Goal: Communication & Community: Answer question/provide support

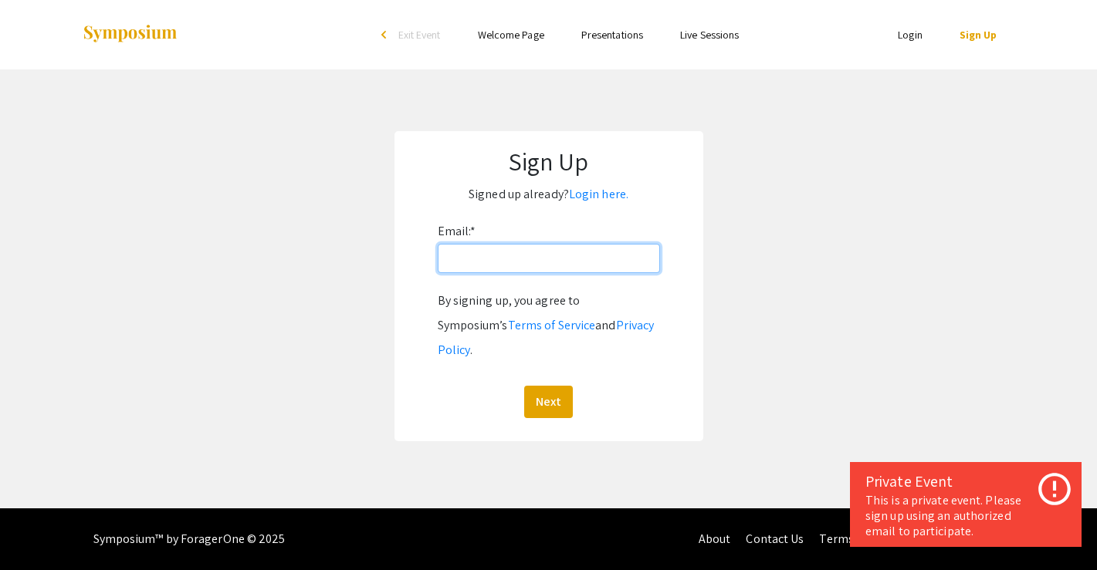
click at [503, 269] on input "Email: *" at bounding box center [549, 258] width 222 height 29
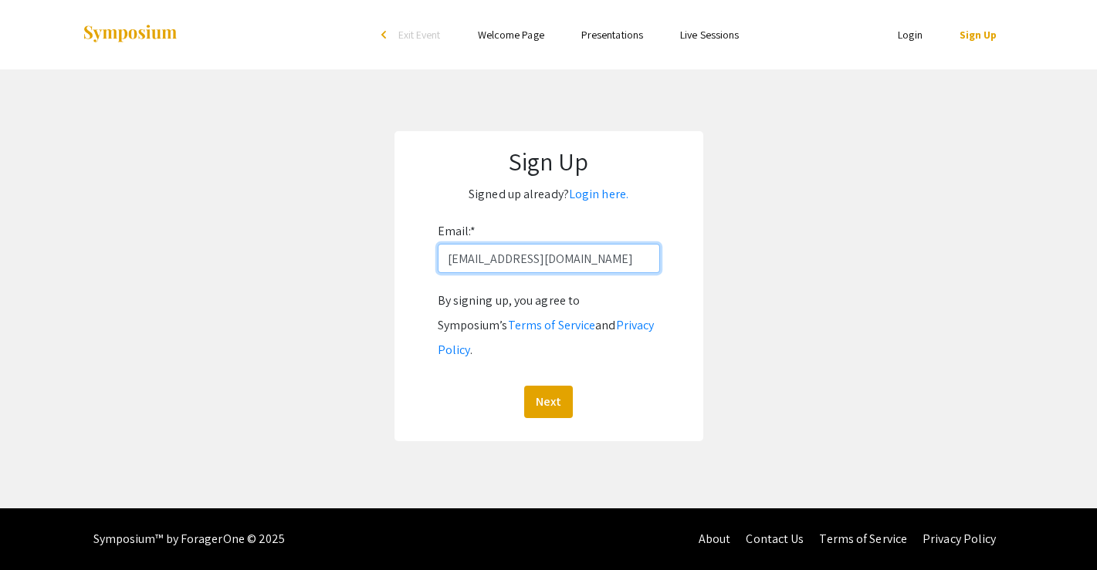
drag, startPoint x: 620, startPoint y: 252, endPoint x: 336, endPoint y: 242, distance: 284.2
click at [336, 242] on app-signup "Sign Up Signed up already? Login here. Email: * [EMAIL_ADDRESS][DOMAIN_NAME] By…" at bounding box center [548, 286] width 1097 height 310
type input "[EMAIL_ADDRESS][DOMAIN_NAME]"
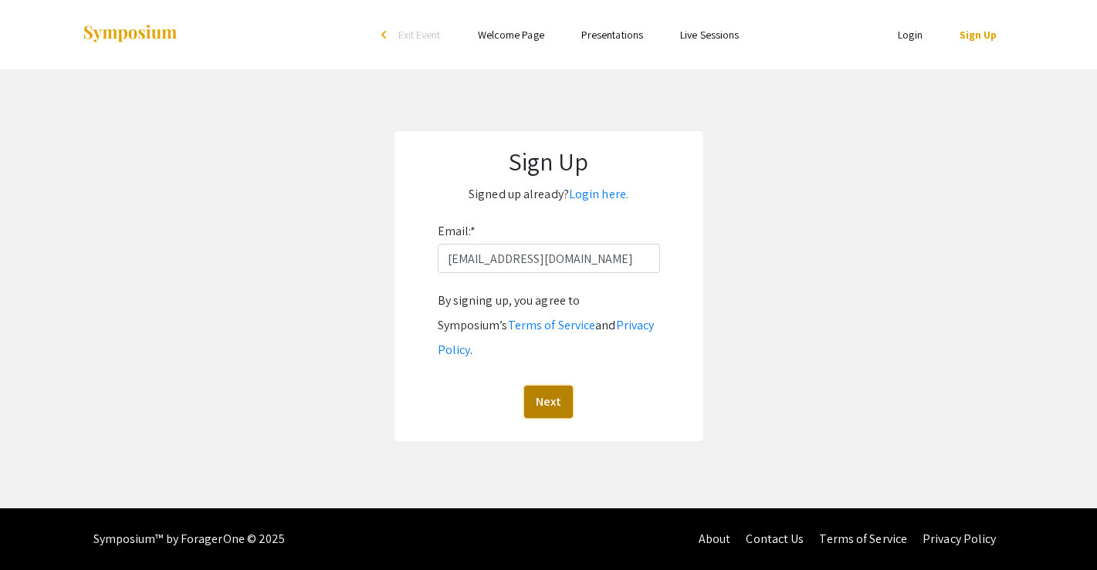
click at [550, 386] on button "Next" at bounding box center [548, 402] width 49 height 32
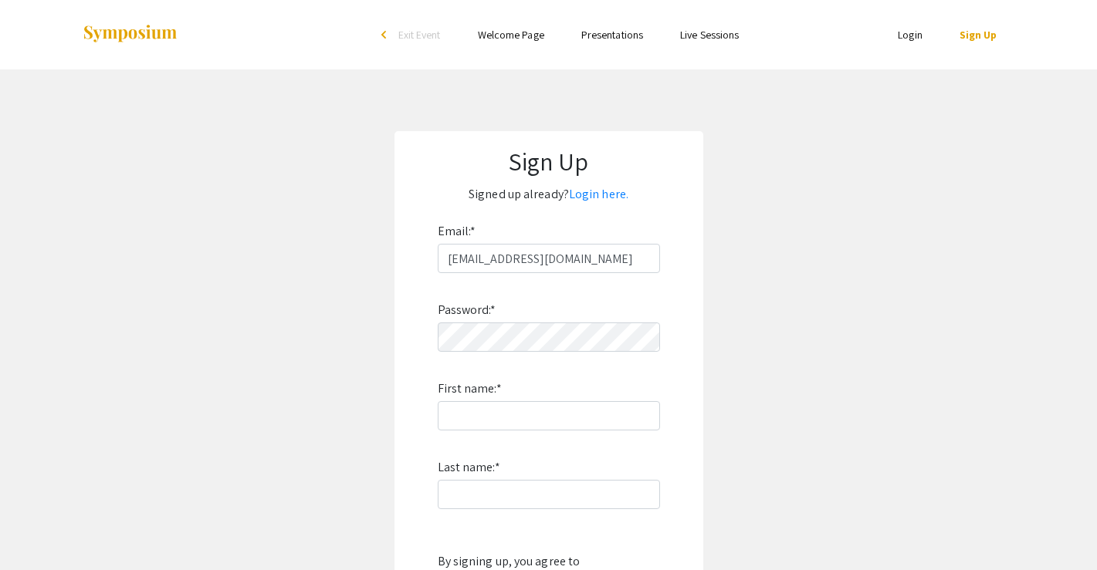
click at [515, 307] on div "Password: * First name: * Last name: * By signing up, you agree to Symposium’s …" at bounding box center [549, 476] width 222 height 406
click at [548, 418] on input "First name: *" at bounding box center [549, 415] width 222 height 29
type input "[PERSON_NAME]"
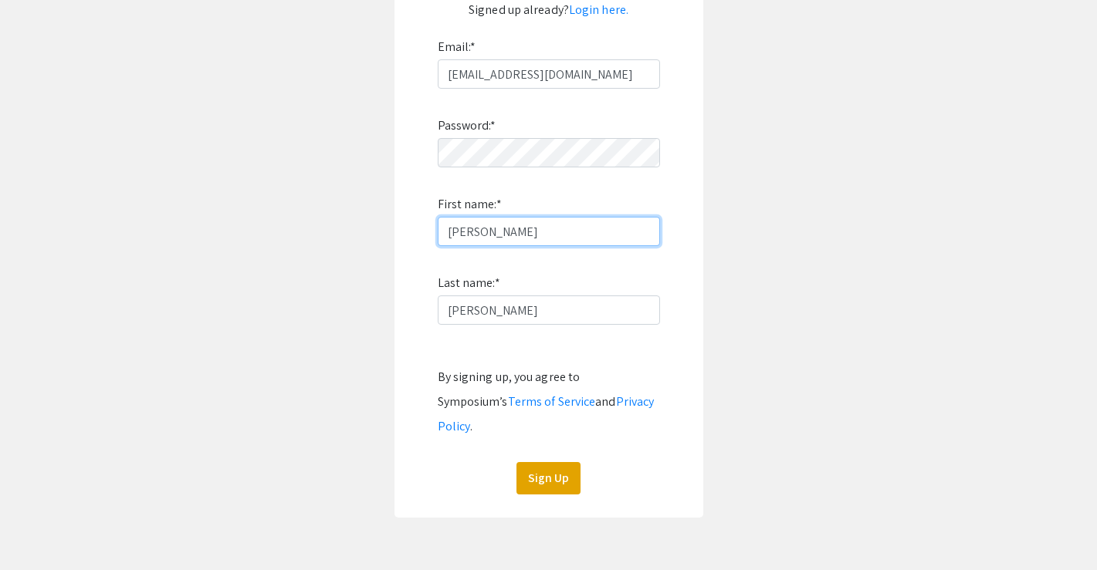
scroll to position [188, 0]
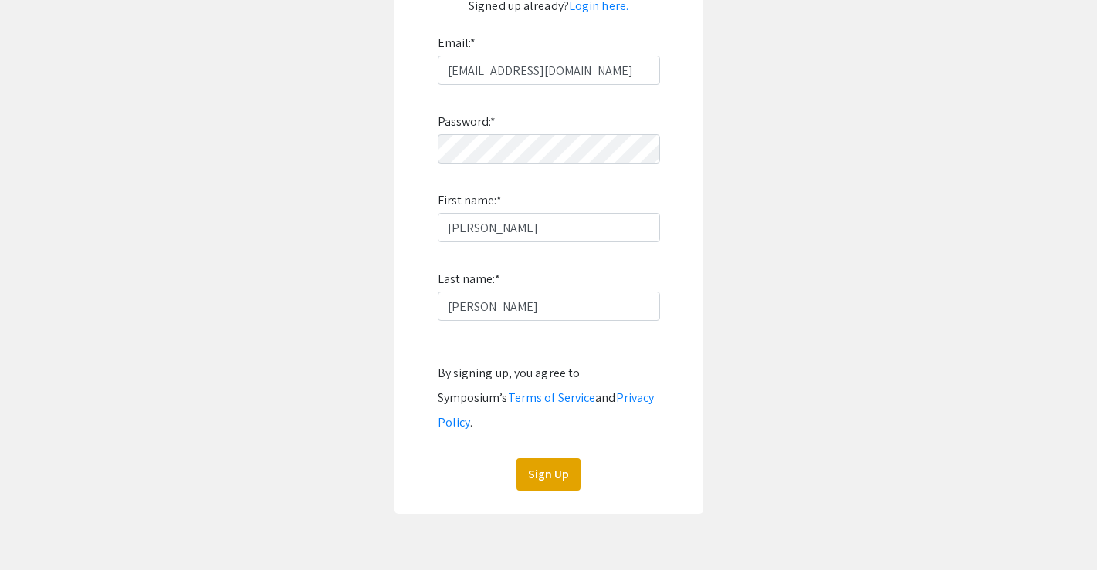
click at [801, 345] on app-signup "Sign Up Signed up already? Login here. Email: * [EMAIL_ADDRESS][DOMAIN_NAME] Pa…" at bounding box center [548, 228] width 1097 height 571
click at [546, 465] on button "Sign Up" at bounding box center [548, 474] width 64 height 32
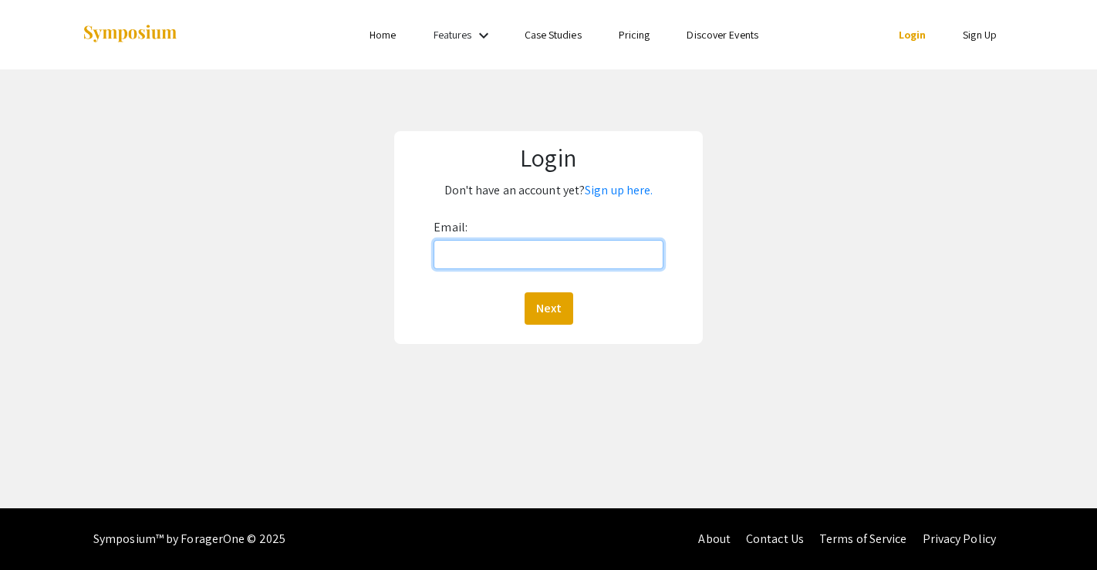
click at [523, 245] on input "Email:" at bounding box center [548, 254] width 229 height 29
type input "[EMAIL_ADDRESS][DOMAIN_NAME]"
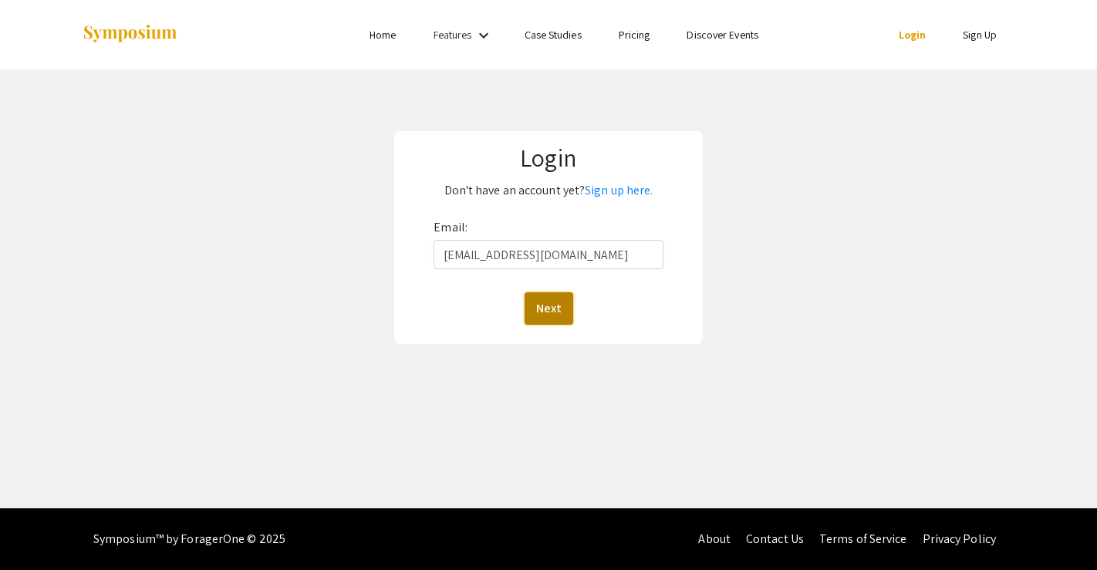
click at [548, 305] on button "Next" at bounding box center [549, 308] width 49 height 32
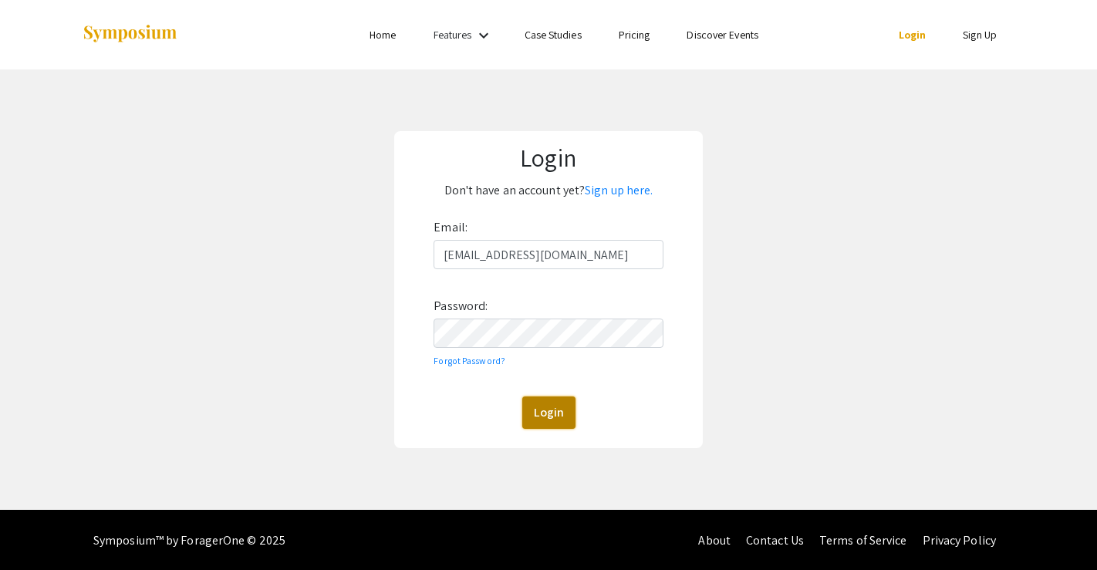
click at [561, 401] on button "Login" at bounding box center [548, 413] width 53 height 32
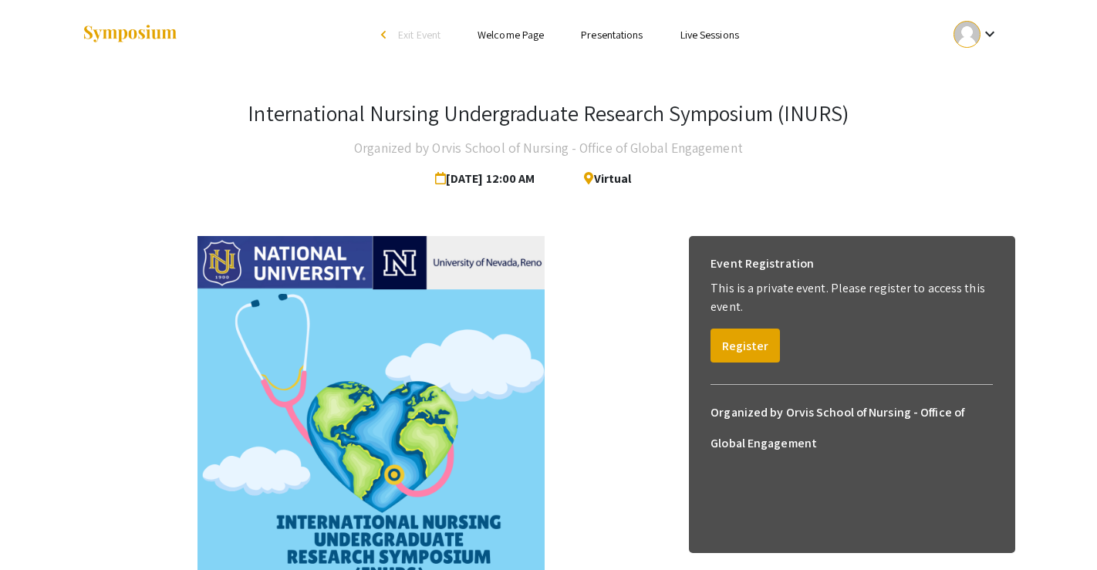
click at [606, 39] on link "Presentations" at bounding box center [612, 35] width 62 height 14
click at [607, 35] on link "Presentations" at bounding box center [612, 35] width 62 height 14
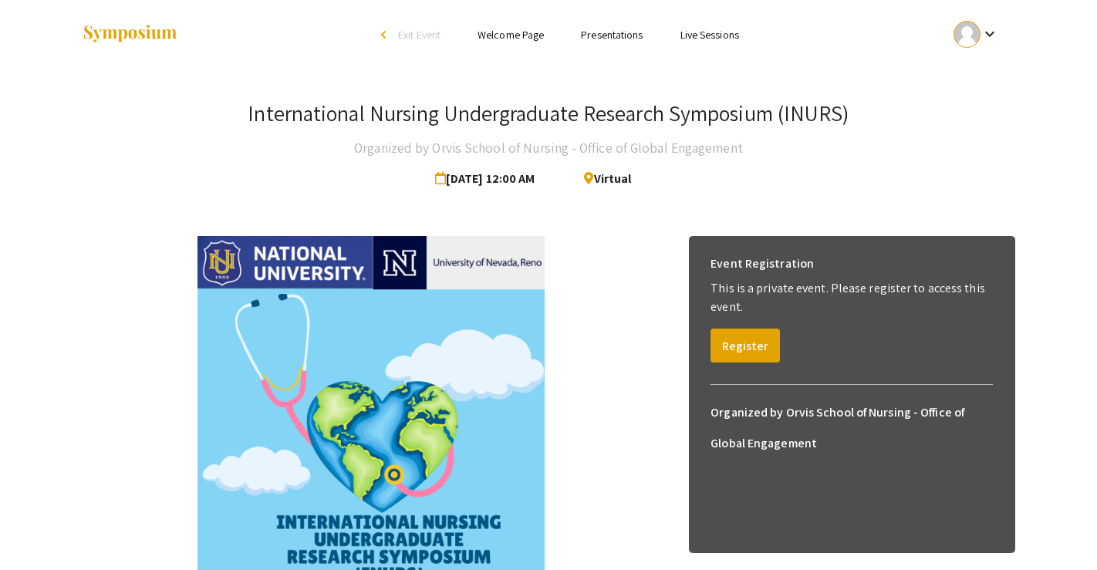
click at [607, 35] on link "Presentations" at bounding box center [612, 35] width 62 height 14
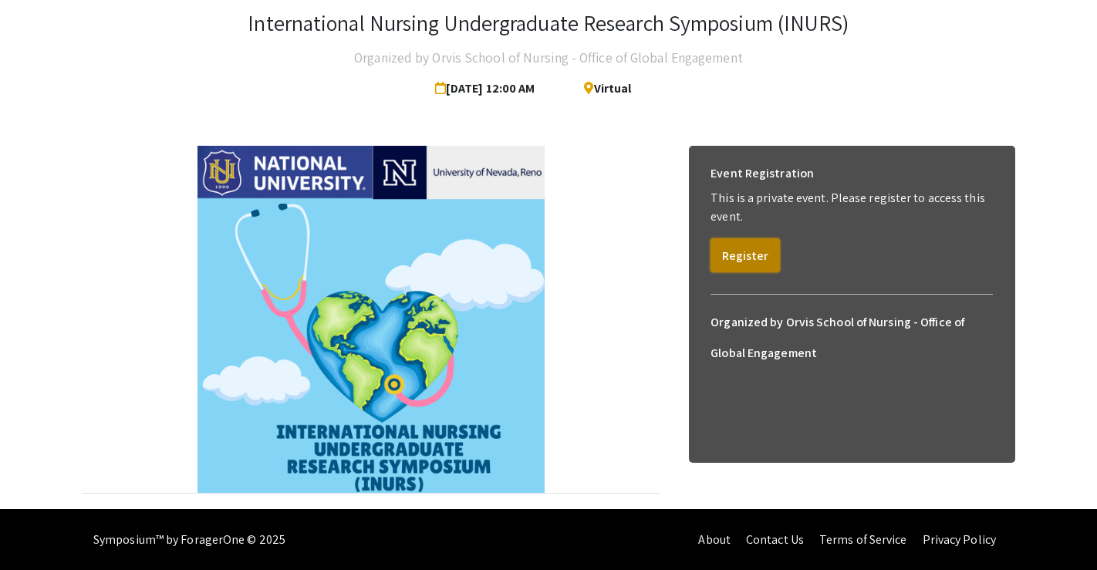
click at [732, 269] on button "Register" at bounding box center [745, 255] width 69 height 34
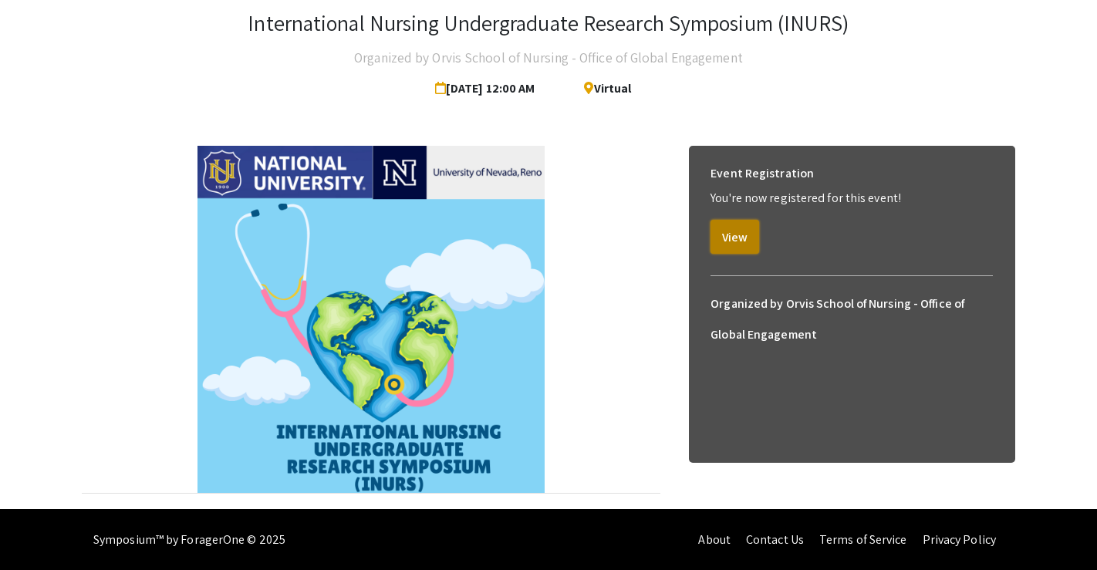
click at [742, 235] on button "View" at bounding box center [735, 237] width 49 height 34
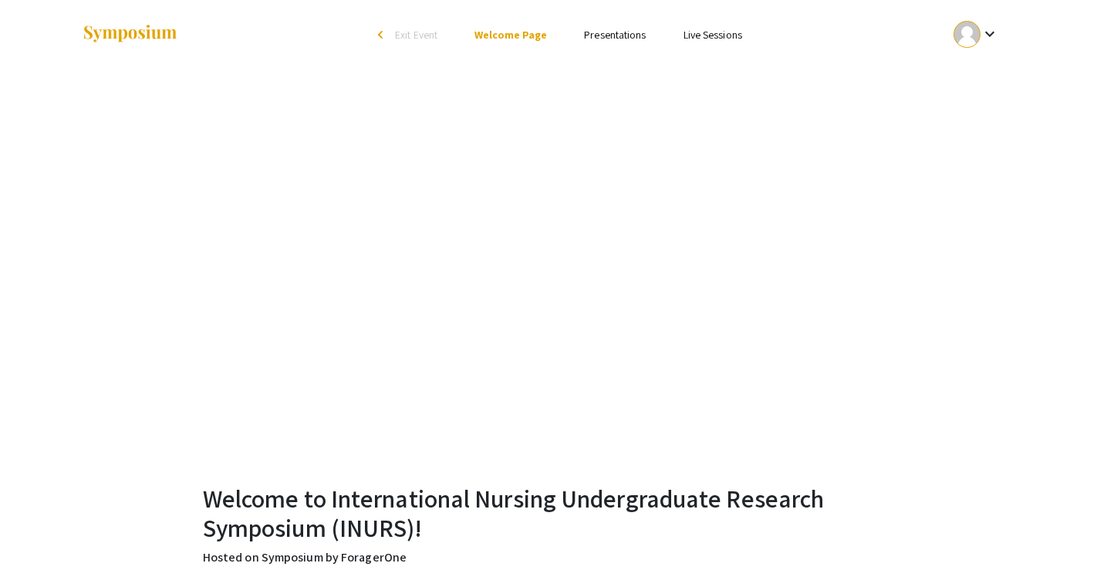
click at [629, 37] on link "Presentations" at bounding box center [615, 35] width 62 height 14
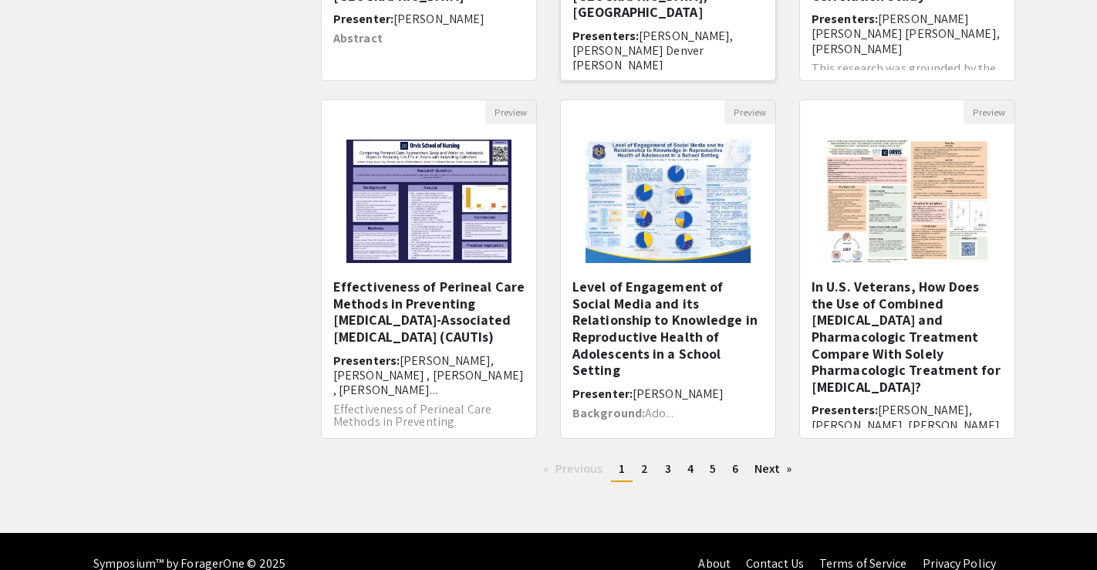
scroll to position [430, 0]
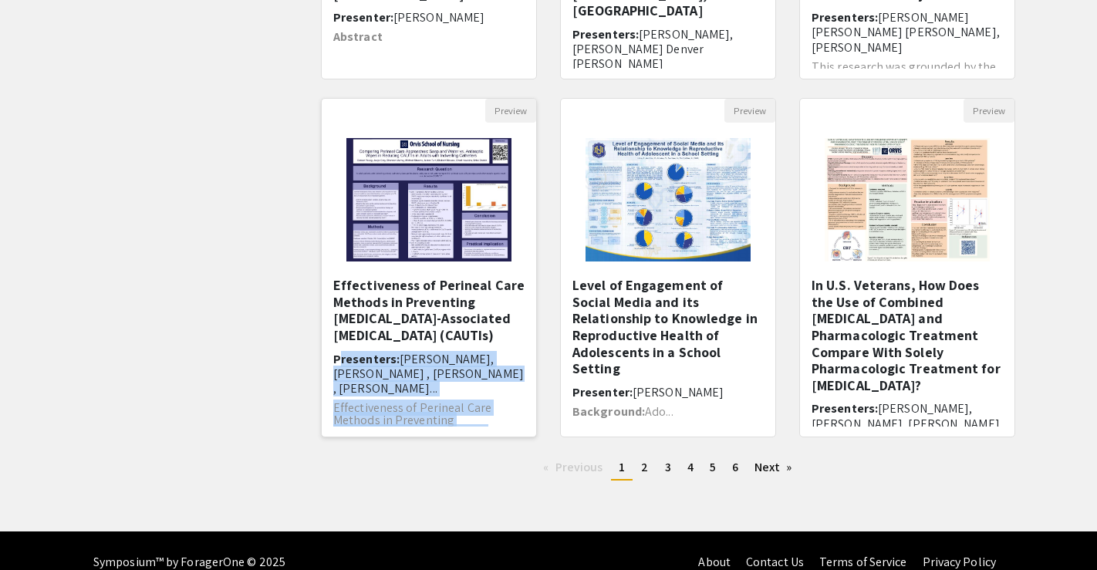
drag, startPoint x: 525, startPoint y: 346, endPoint x: 518, endPoint y: 436, distance: 90.6
click at [518, 436] on div "Effectiveness of Perineal Care Methods in Preventing Catheter-Associated Urinar…" at bounding box center [429, 357] width 215 height 161
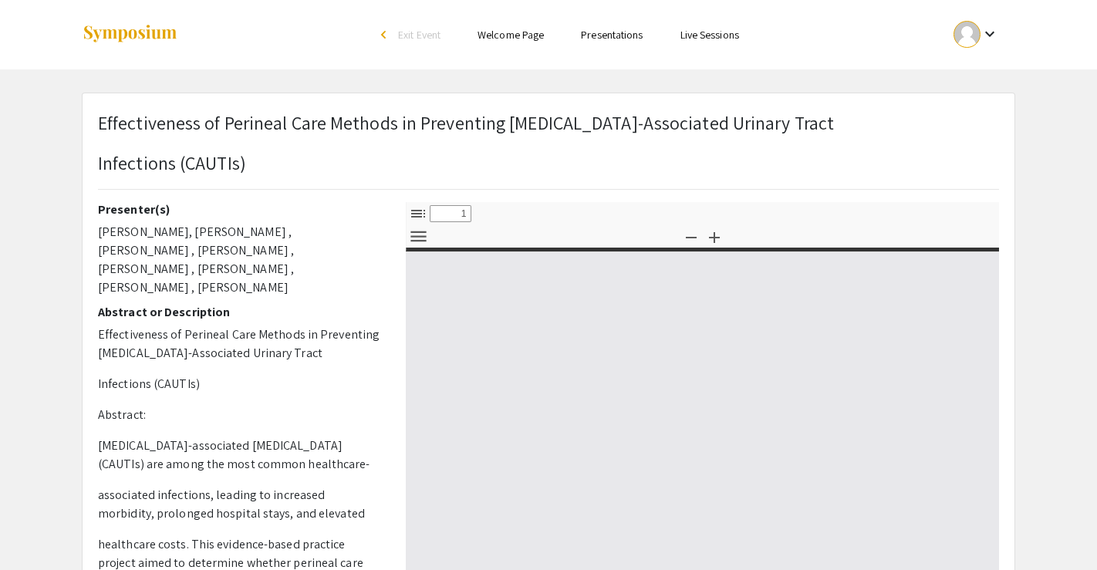
select select "custom"
type input "0"
select select "custom"
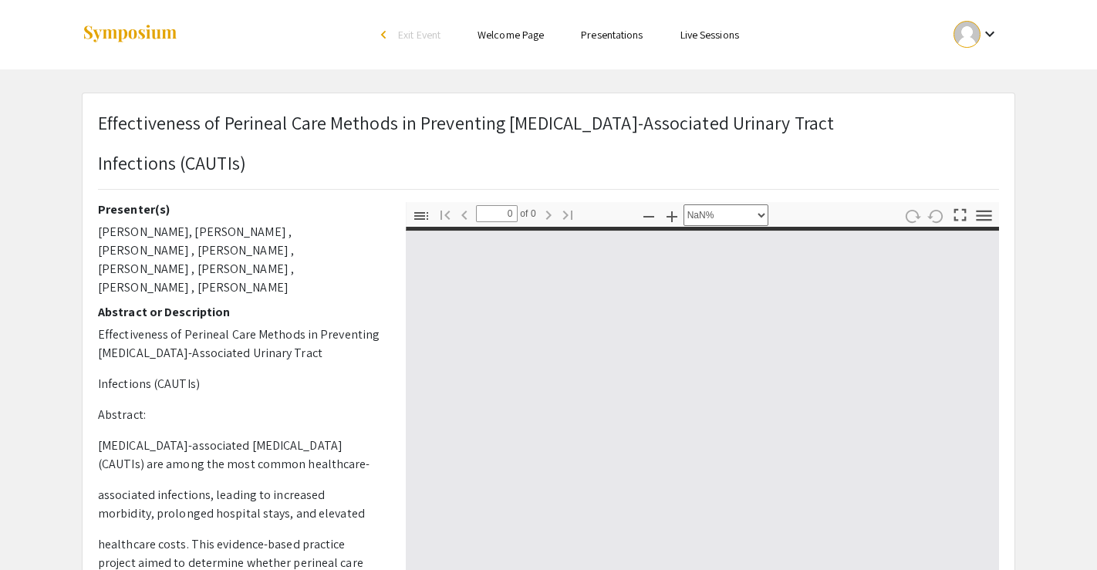
type input "1"
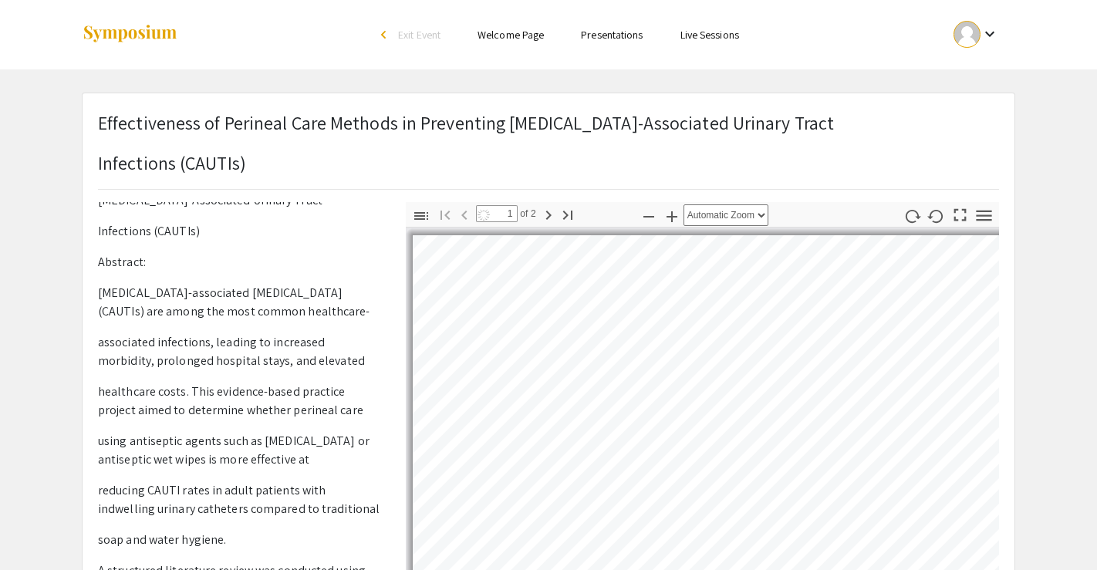
select select "auto"
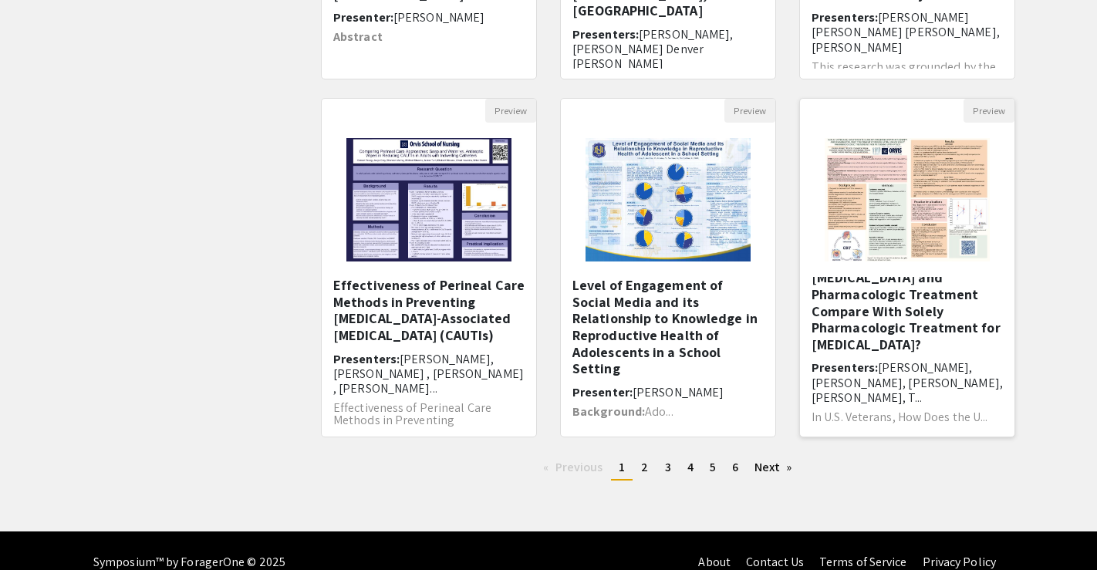
scroll to position [49, 0]
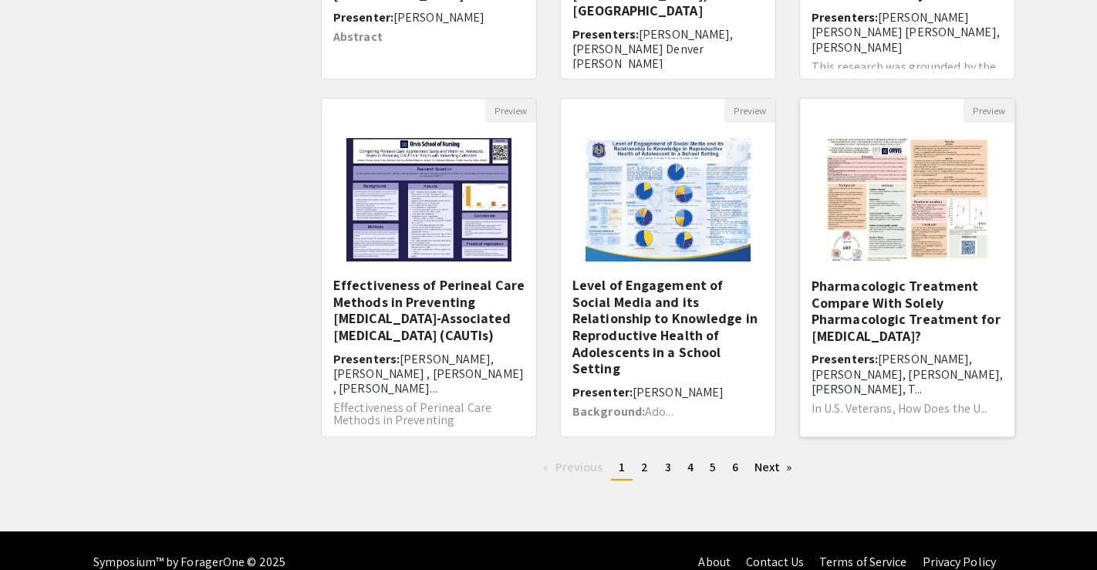
click at [844, 316] on h5 "In U.S. Veterans, How Does the Use of Combined Psychotherapy and Pharmacologic …" at bounding box center [907, 286] width 191 height 117
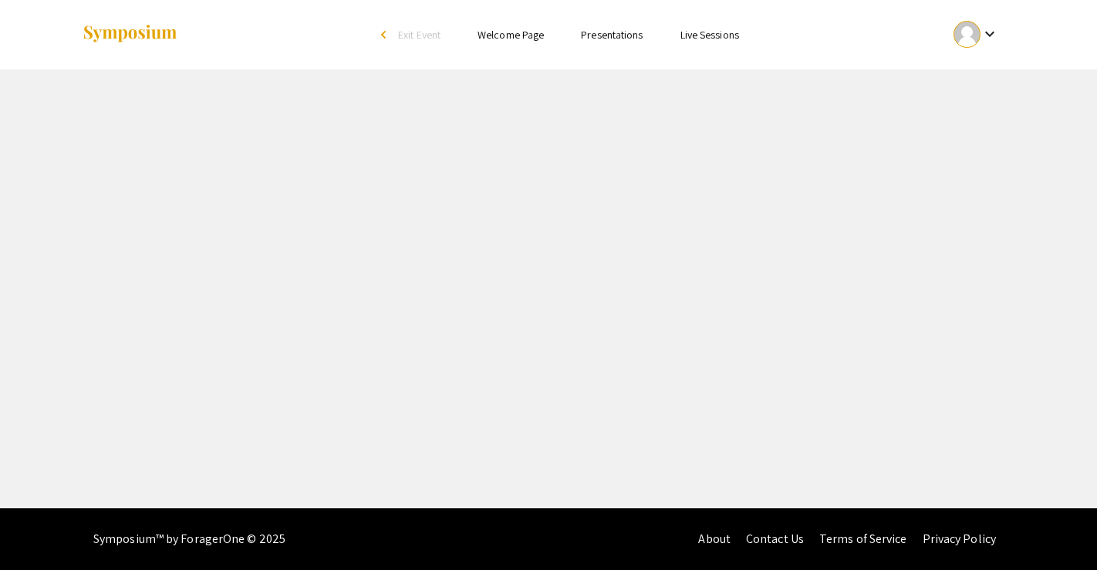
select select "custom"
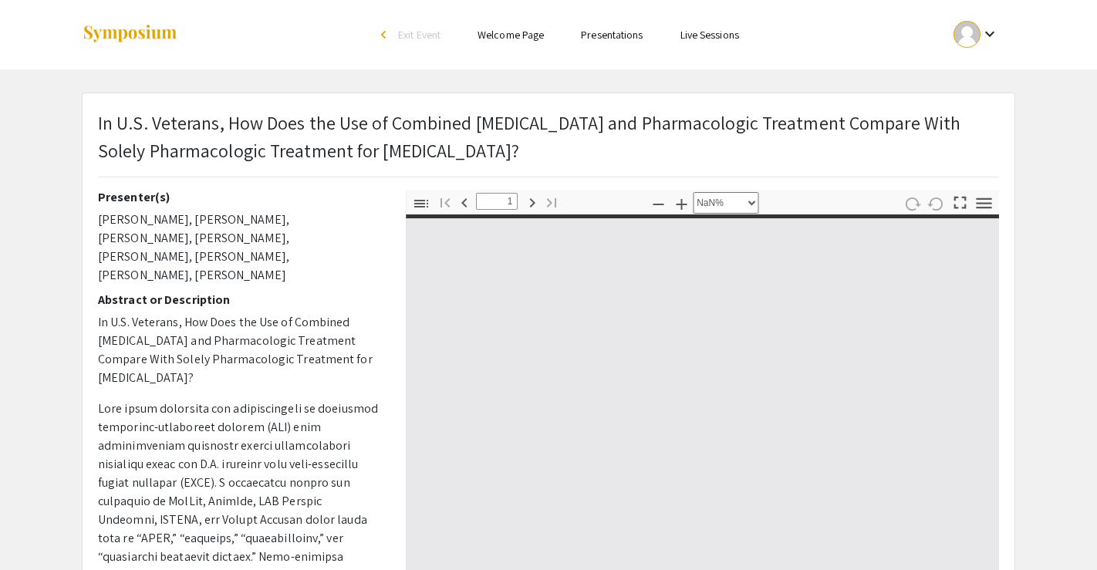
type input "0"
select select "custom"
type input "1"
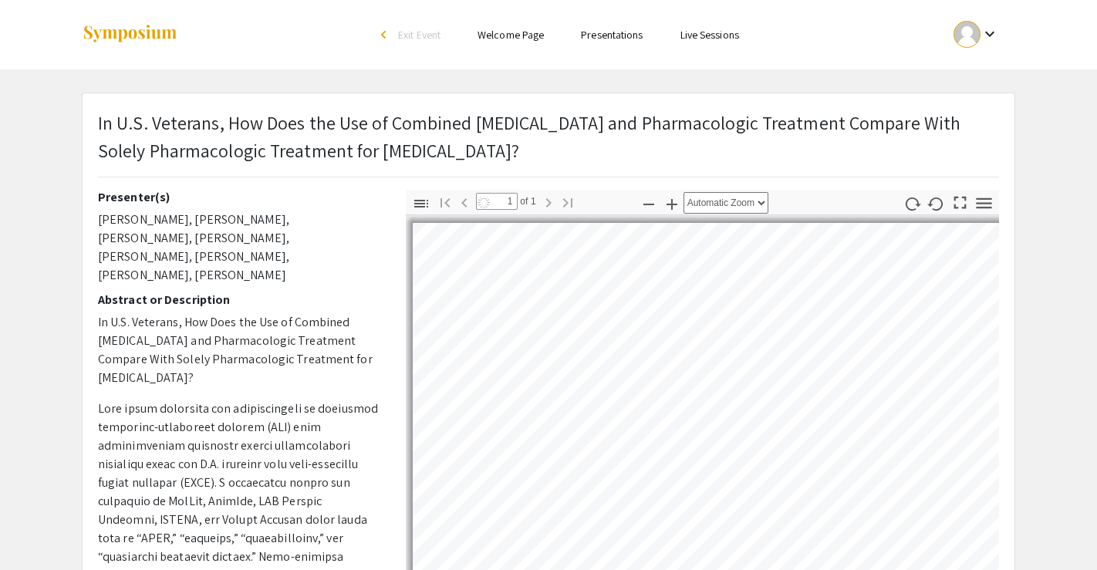
select select "auto"
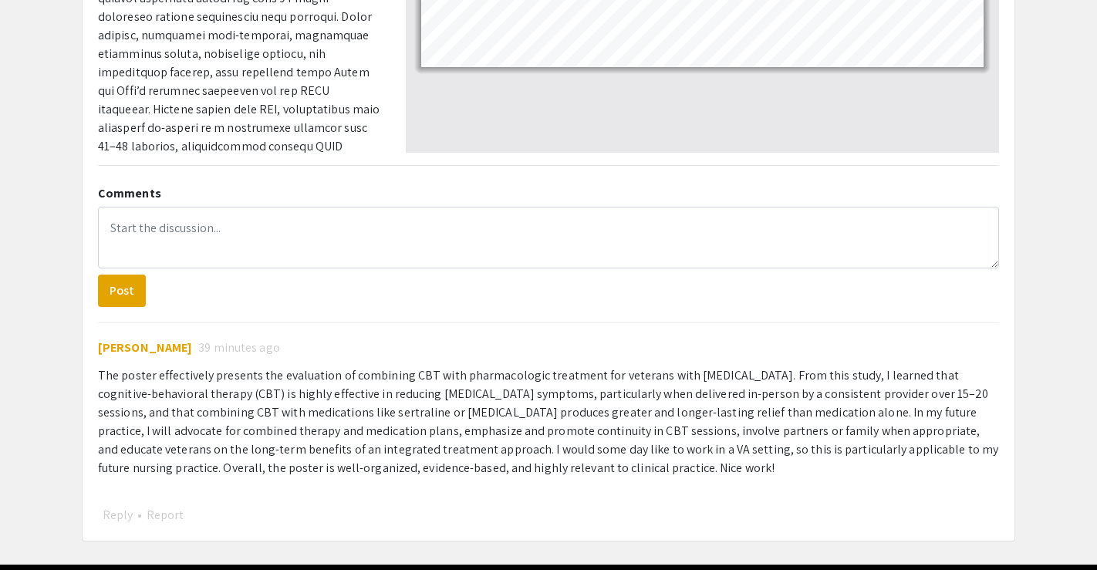
scroll to position [578, 0]
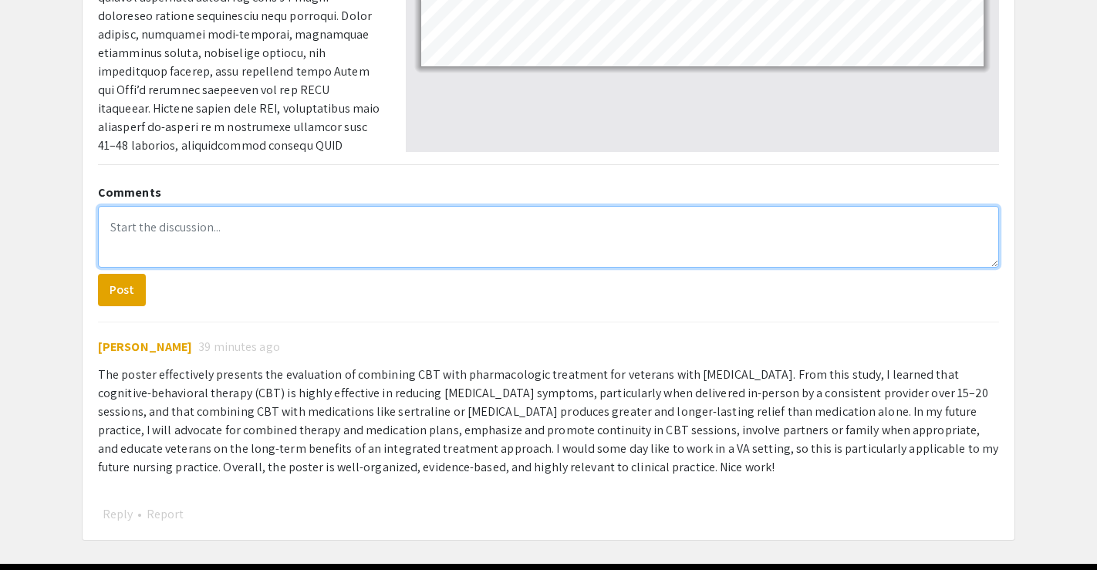
click at [157, 222] on textarea at bounding box center [548, 237] width 901 height 62
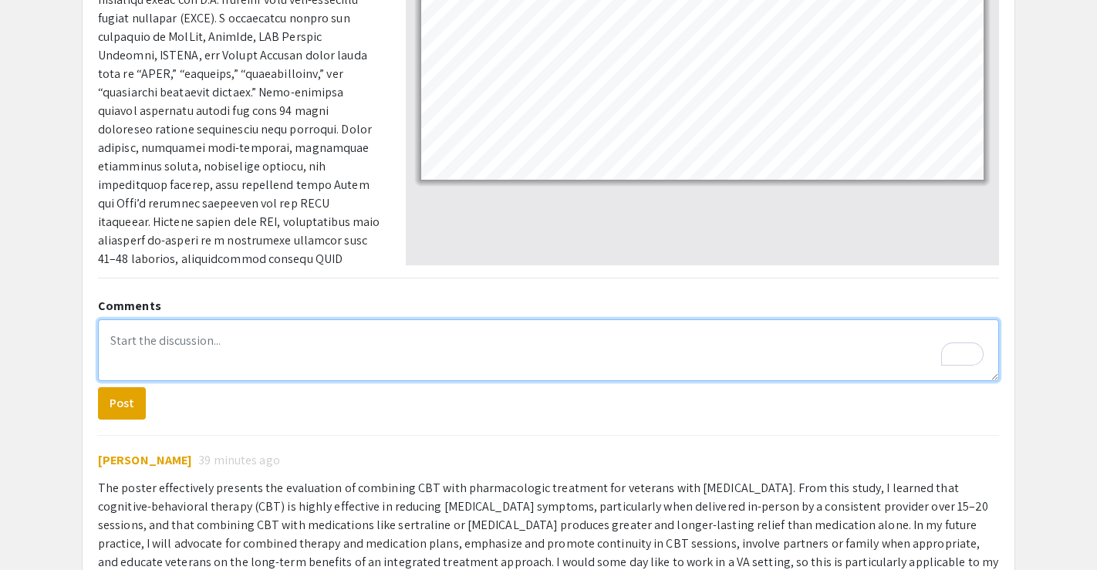
scroll to position [459, 0]
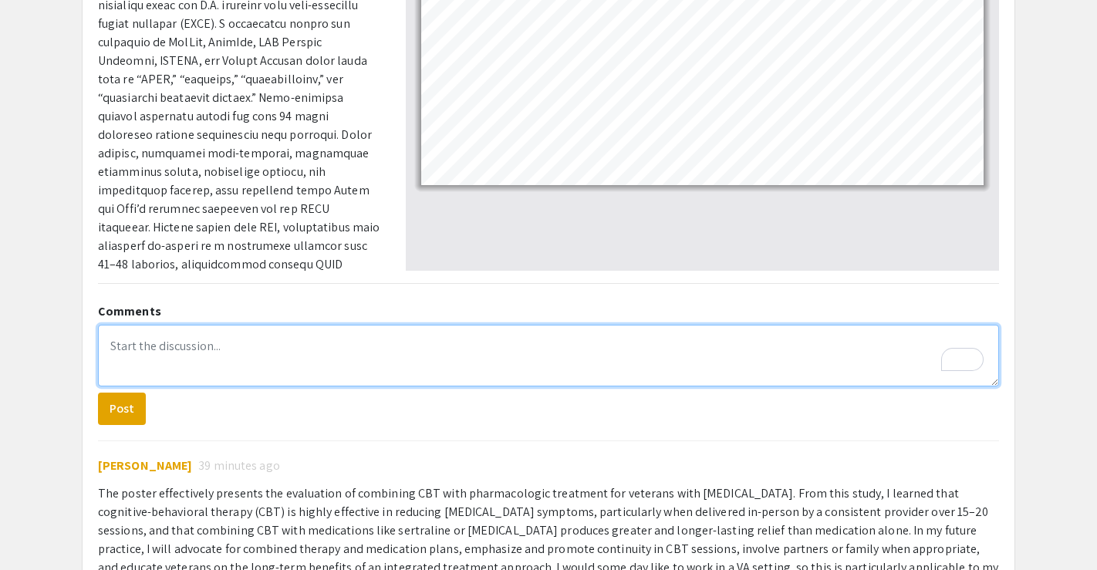
click at [652, 355] on textarea "To enrich screen reader interactions, please activate Accessibility in Grammarl…" at bounding box center [548, 356] width 901 height 62
type textarea "T"
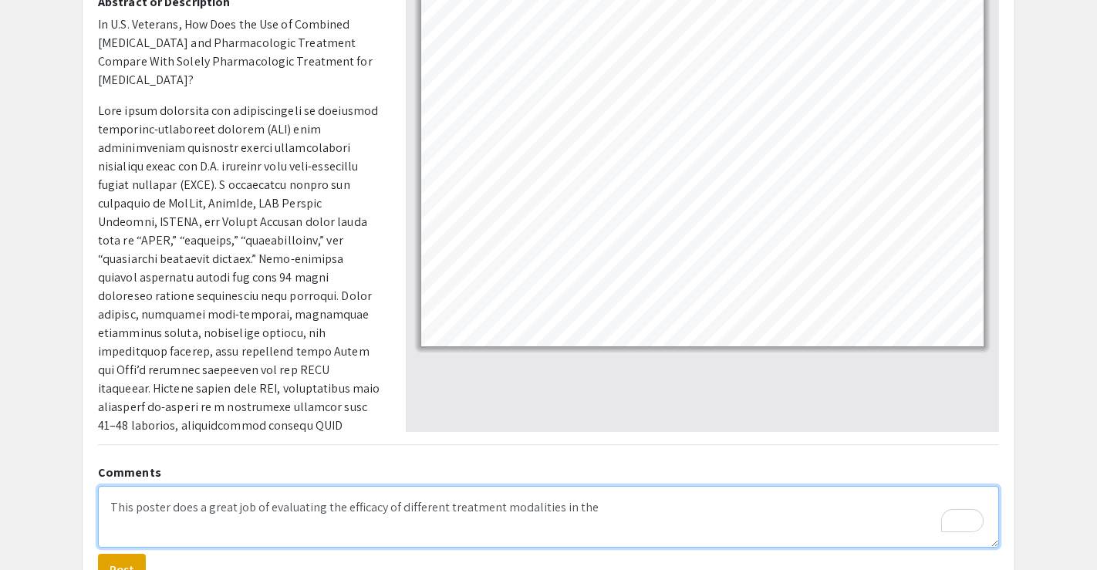
scroll to position [323, 0]
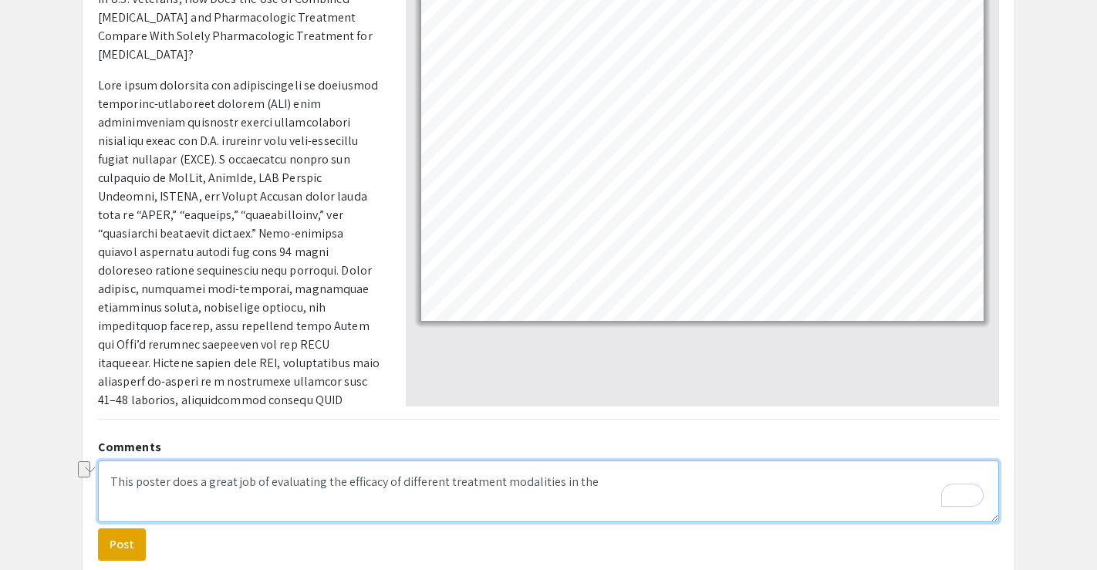
drag, startPoint x: 606, startPoint y: 485, endPoint x: 553, endPoint y: 485, distance: 52.5
click at [553, 485] on textarea "This poster does a great job of evaluating the efficacy of different treatment …" at bounding box center [548, 492] width 901 height 62
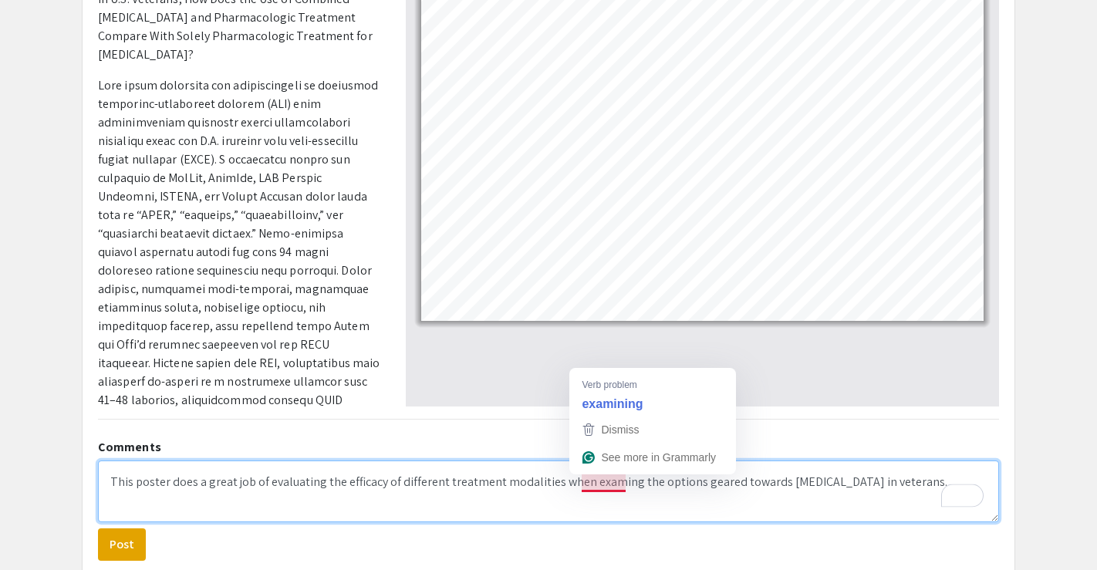
click at [607, 484] on textarea "This poster does a great job of evaluating the efficacy of different treatment …" at bounding box center [548, 492] width 901 height 62
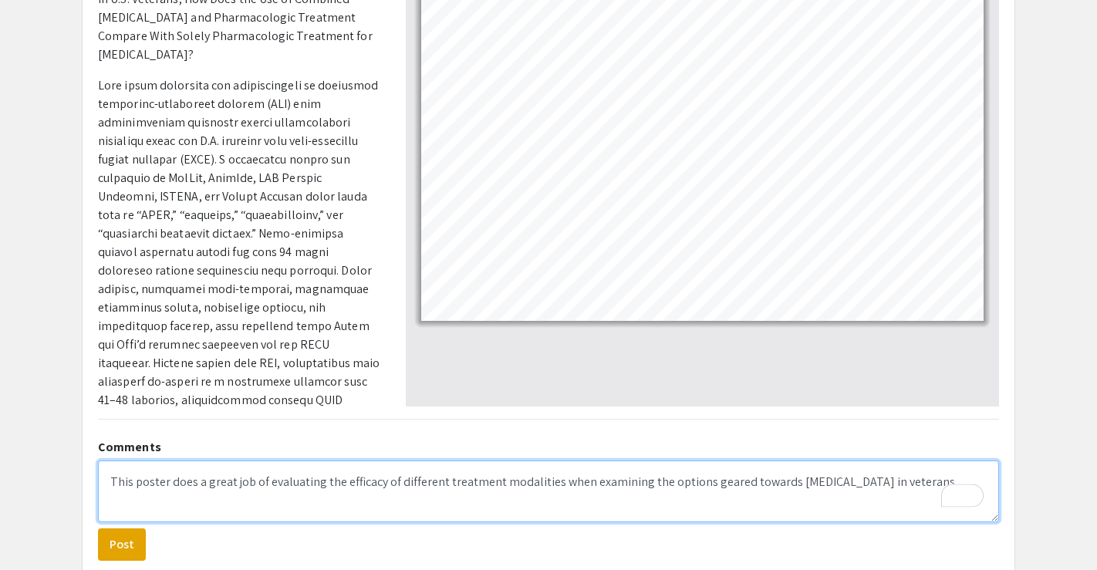
click at [881, 475] on textarea "This poster does a great job of evaluating the efficacy of different treatment …" at bounding box center [548, 492] width 901 height 62
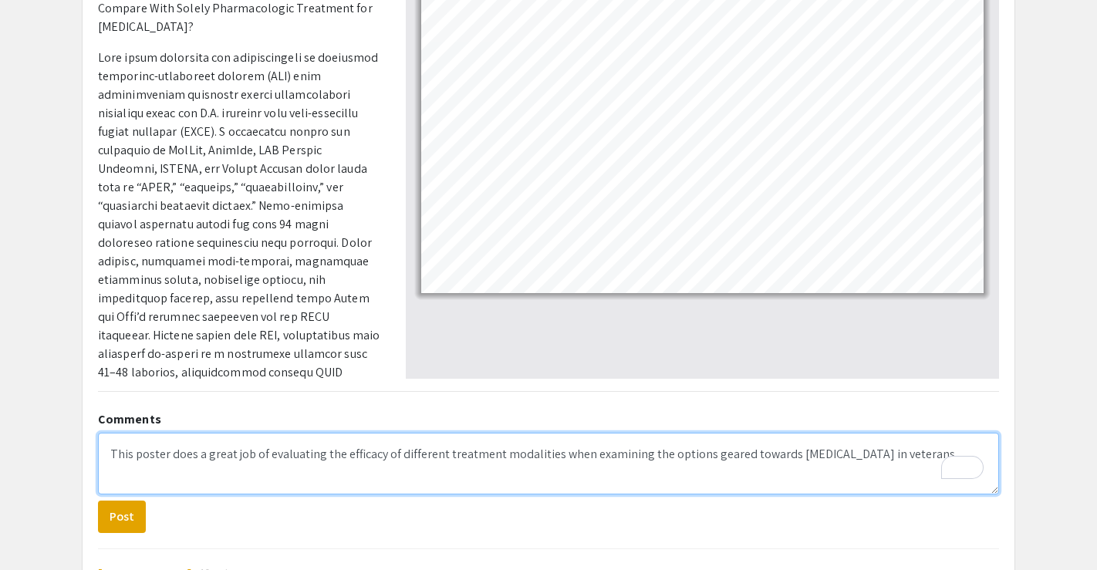
click at [873, 461] on textarea "This poster does a great job of evaluating the efficacy of different treatment …" at bounding box center [548, 464] width 901 height 62
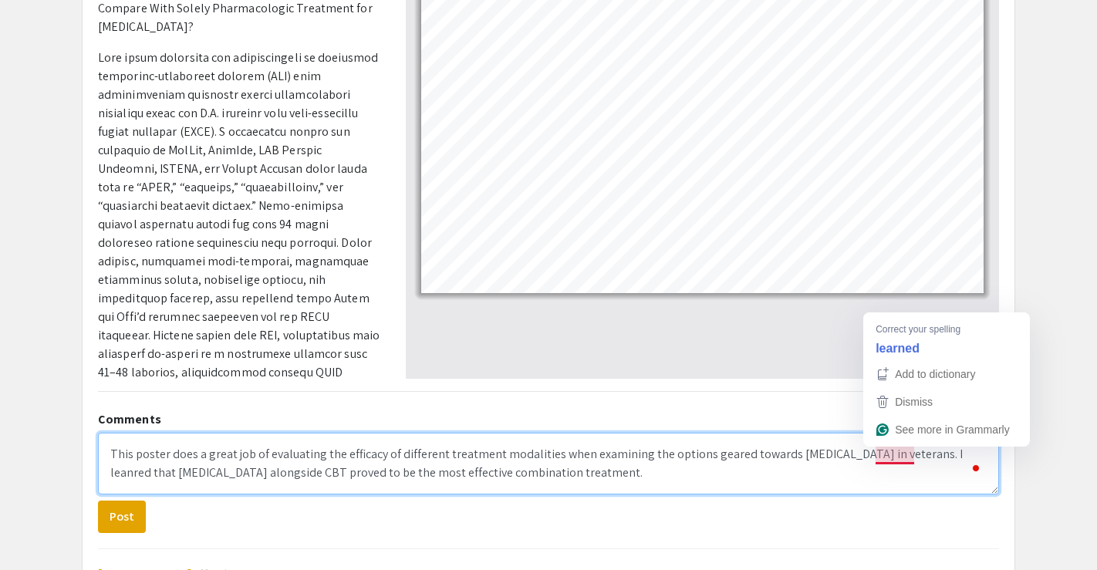
click at [894, 456] on textarea "This poster does a great job of evaluating the efficacy of different treatment …" at bounding box center [548, 464] width 901 height 62
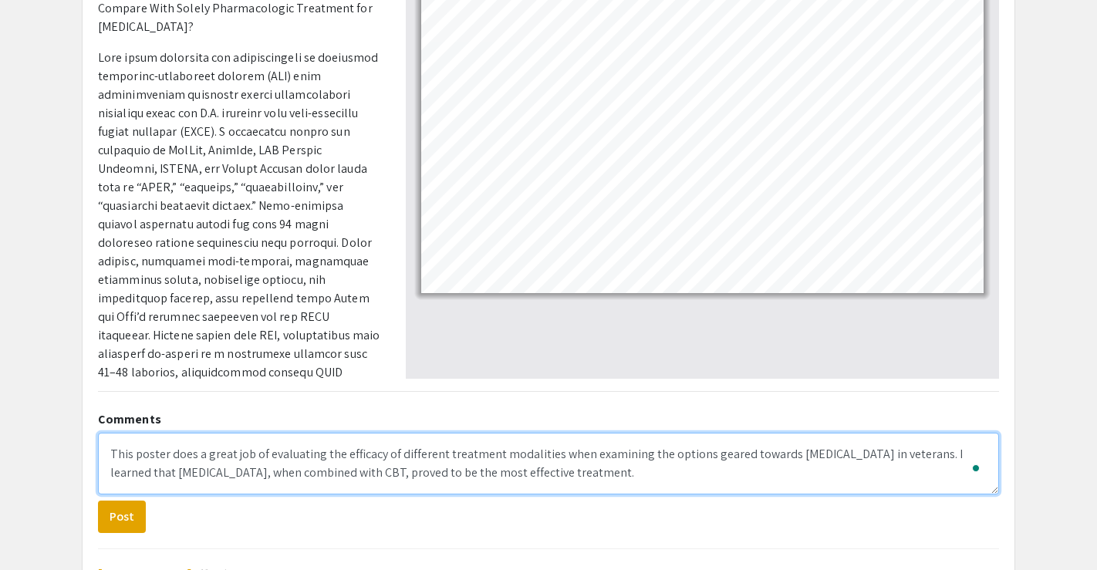
click at [571, 471] on textarea "This poster does a great job of evaluating the efficacy of different treatment …" at bounding box center [548, 464] width 901 height 62
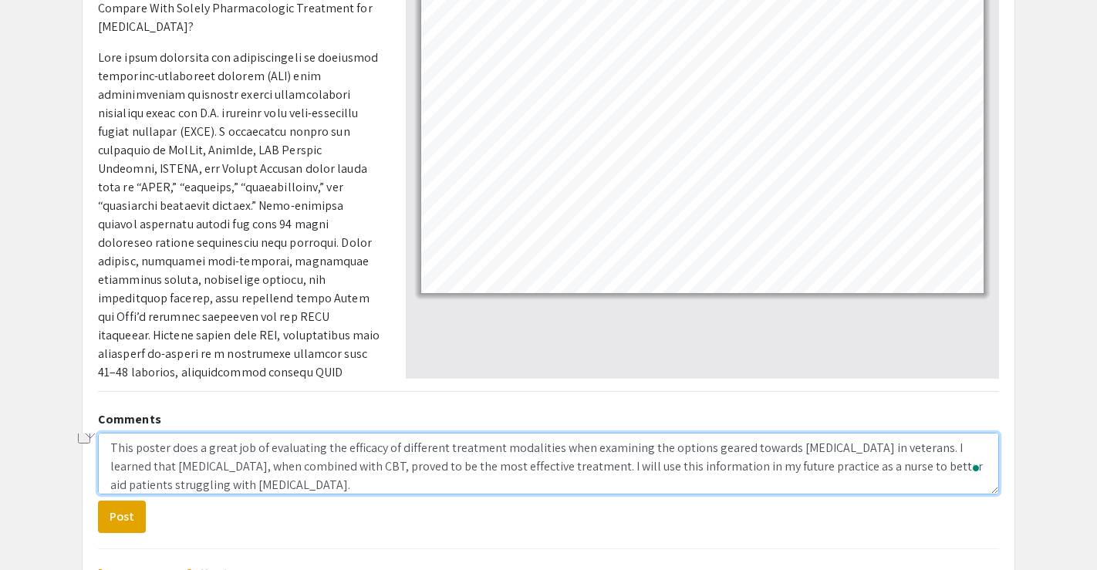
drag, startPoint x: 191, startPoint y: 485, endPoint x: 102, endPoint y: 485, distance: 88.7
click at [102, 485] on div "Comments This poster does a great job of evaluating the efficacy of different t…" at bounding box center [548, 577] width 924 height 347
click at [236, 486] on textarea "This poster does a great job of evaluating the efficacy of different treatment …" at bounding box center [548, 464] width 901 height 62
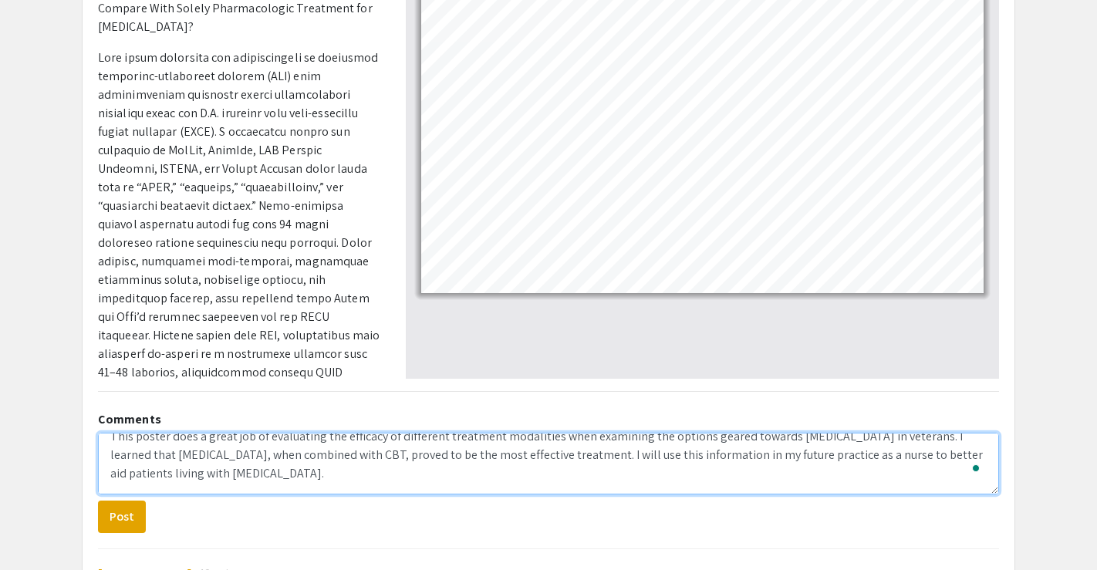
scroll to position [0, 0]
drag, startPoint x: 208, startPoint y: 488, endPoint x: 863, endPoint y: 448, distance: 656.4
click at [863, 448] on textarea "This poster does a great job of evaluating the efficacy of different treatment …" at bounding box center [548, 464] width 901 height 62
type textarea "This poster does a great job of evaluating the efficacy of different treatment …"
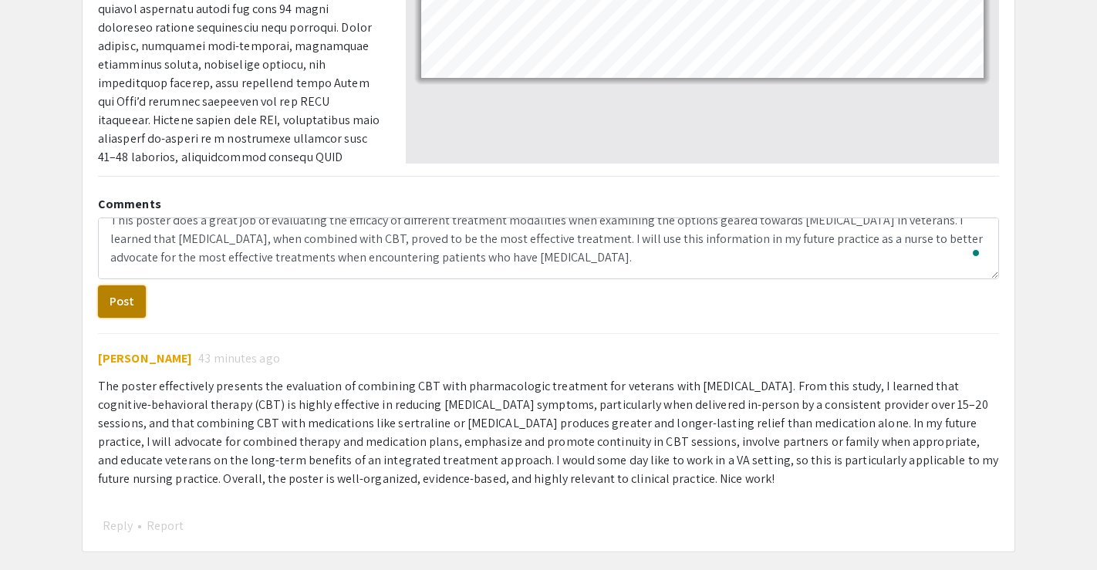
click at [127, 292] on button "Post" at bounding box center [122, 302] width 48 height 32
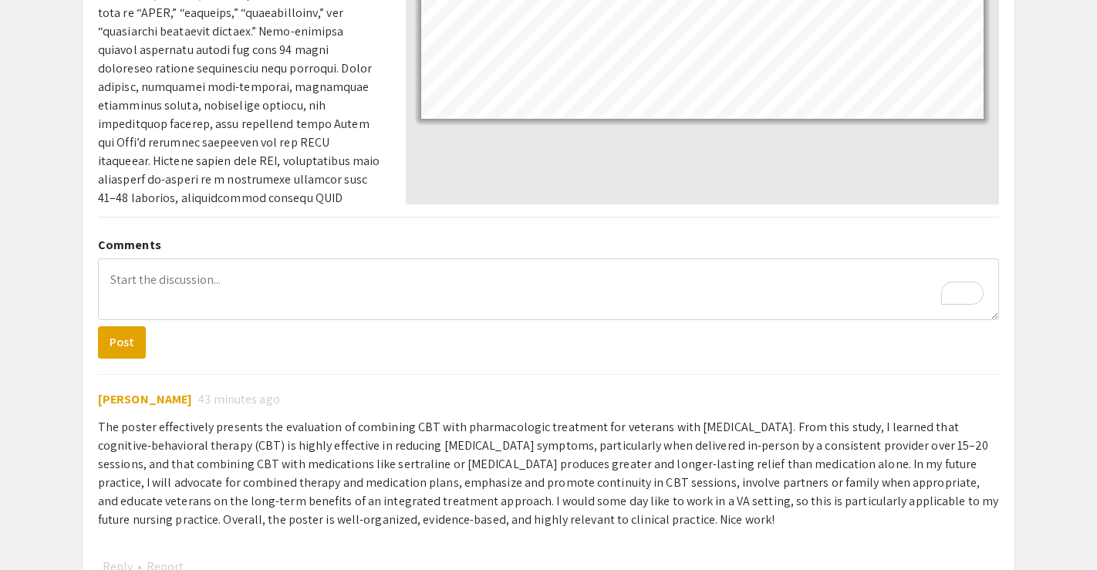
scroll to position [0, 0]
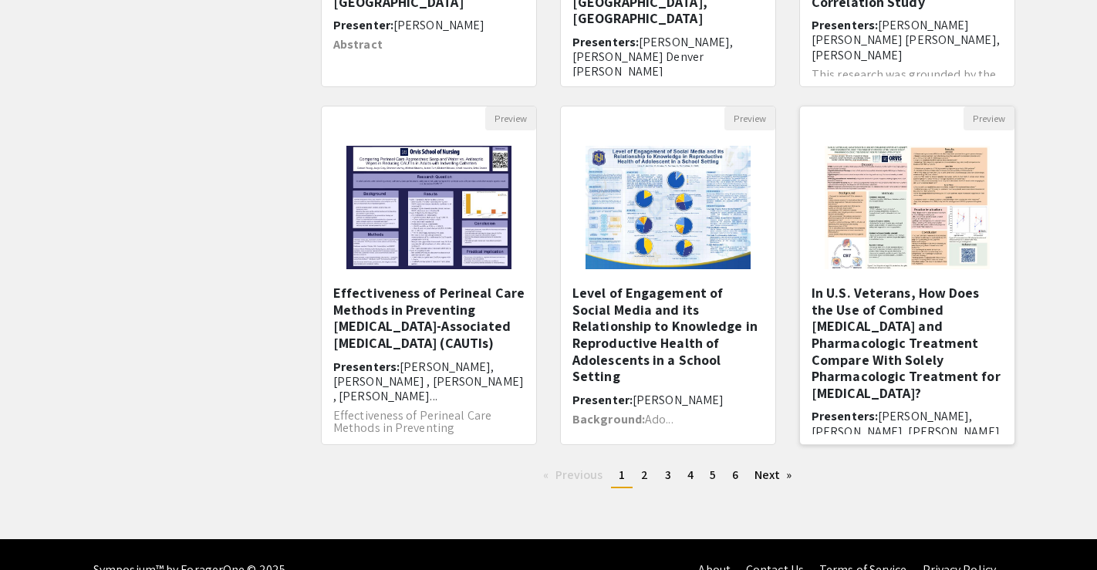
scroll to position [417, 0]
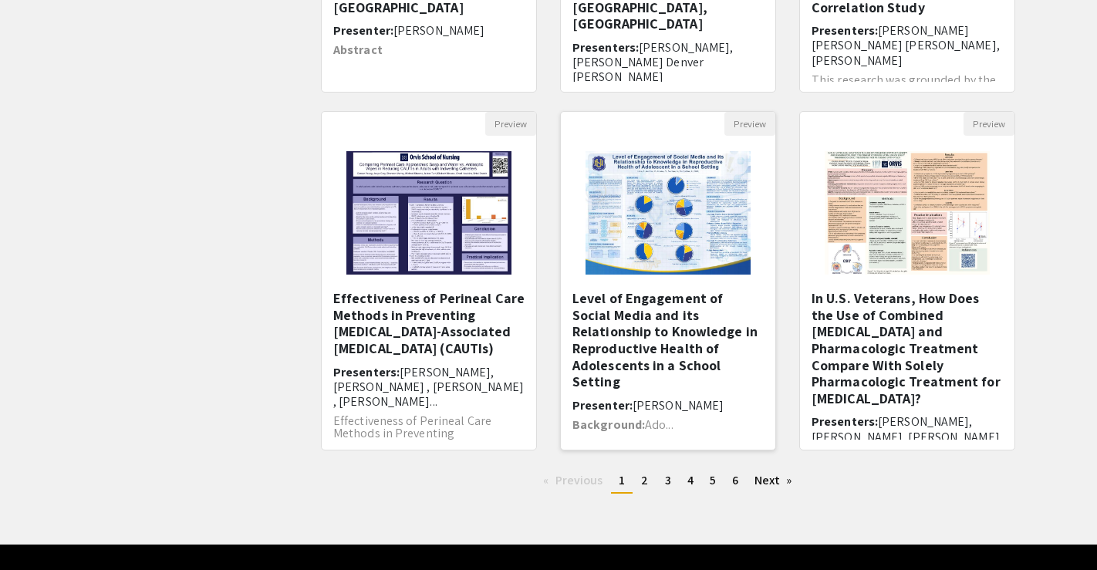
click at [640, 330] on h5 "Level of Engagement of Social Media and its Relationship to Knowledge in Reprod…" at bounding box center [668, 340] width 191 height 100
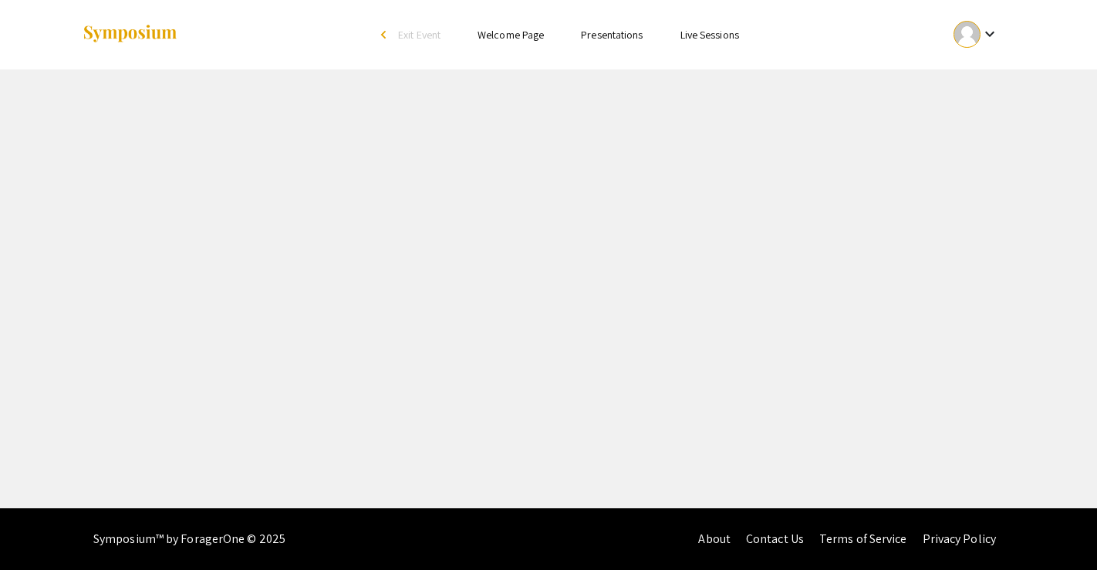
select select "custom"
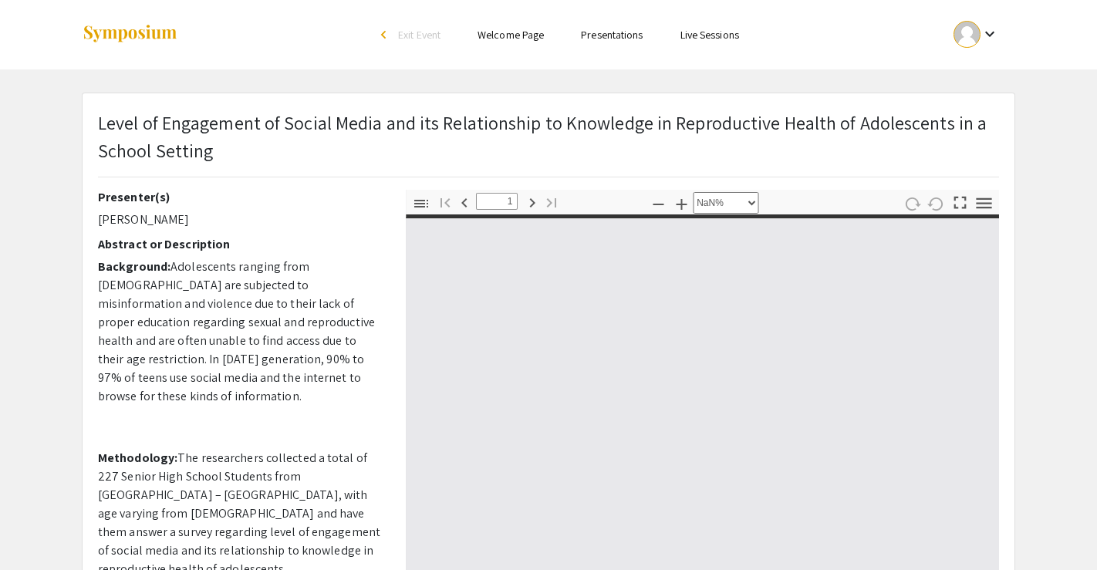
type input "0"
select select "custom"
type input "1"
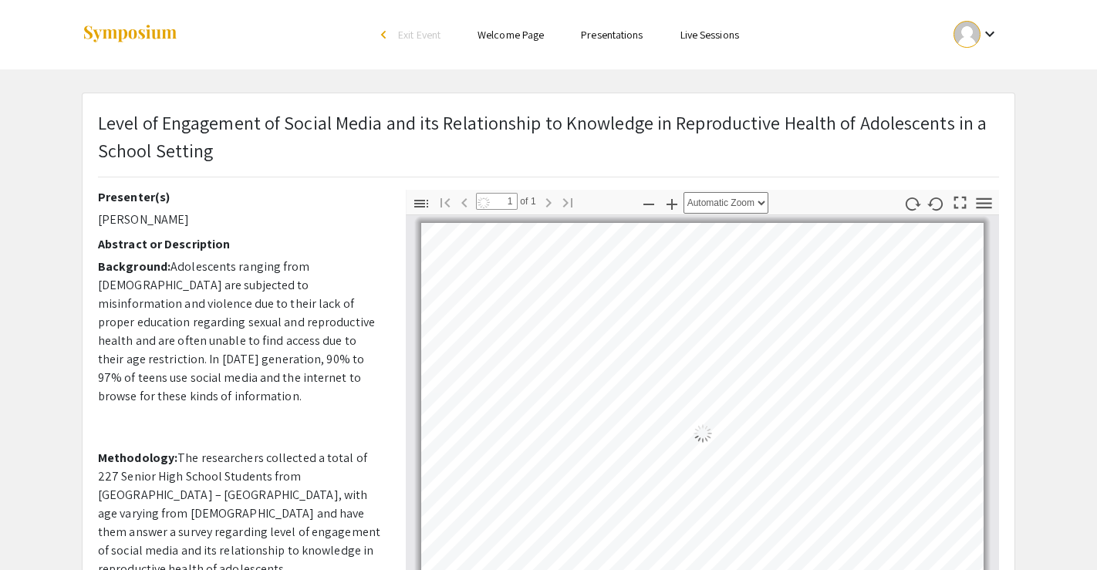
select select "auto"
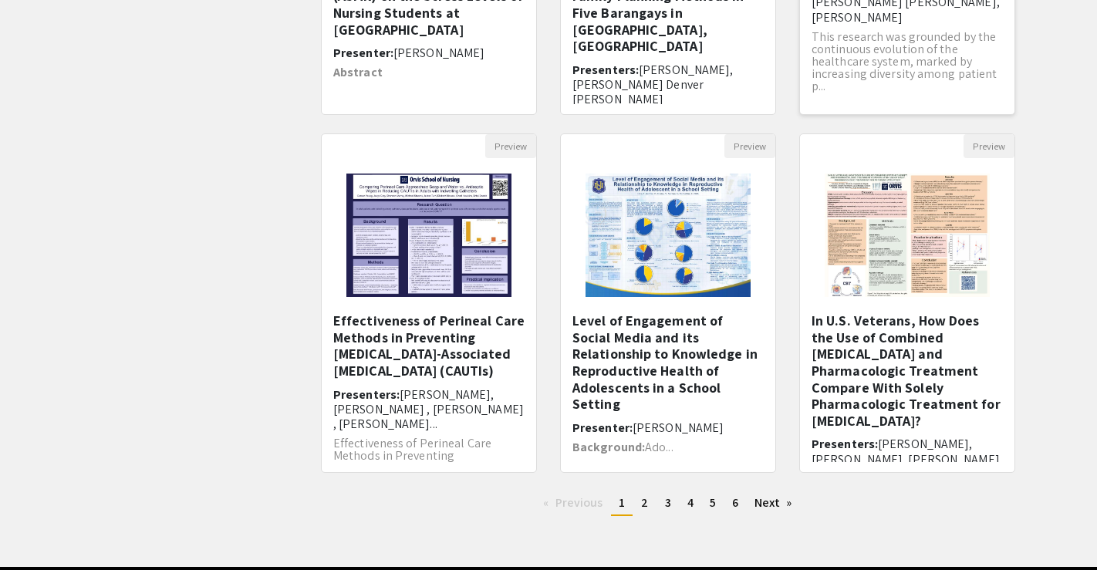
scroll to position [453, 0]
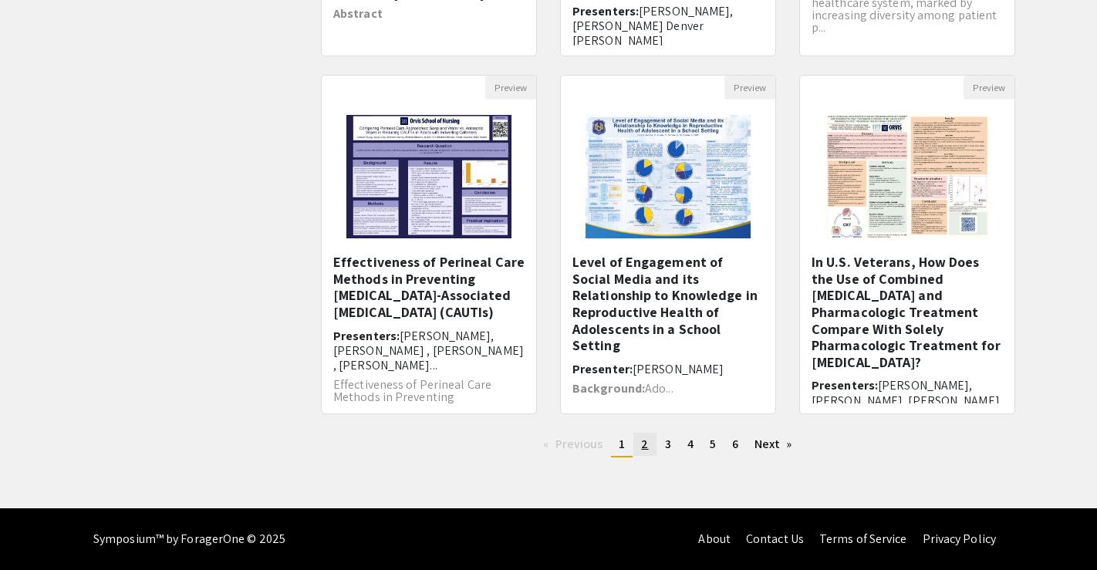
click at [643, 440] on span "2" at bounding box center [644, 444] width 7 height 16
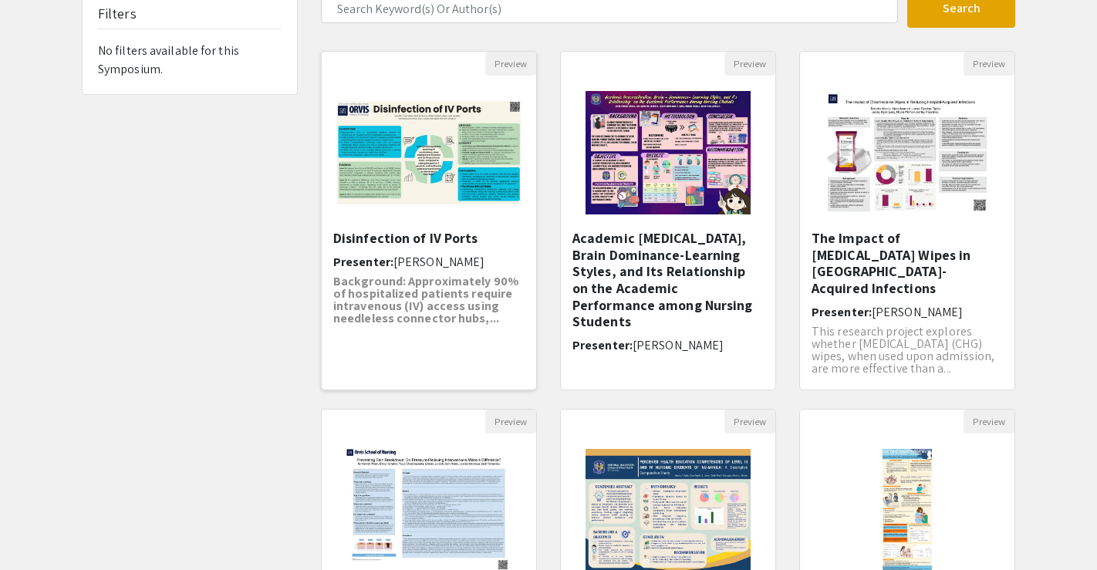
scroll to position [78, 0]
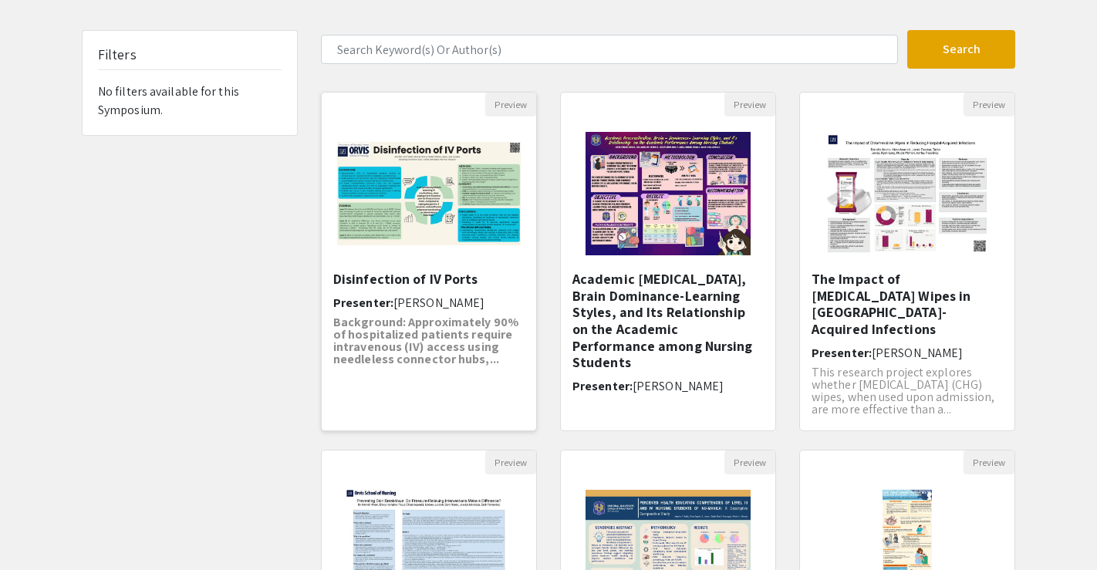
click at [406, 272] on h5 "Disinfection of IV Ports" at bounding box center [428, 279] width 191 height 17
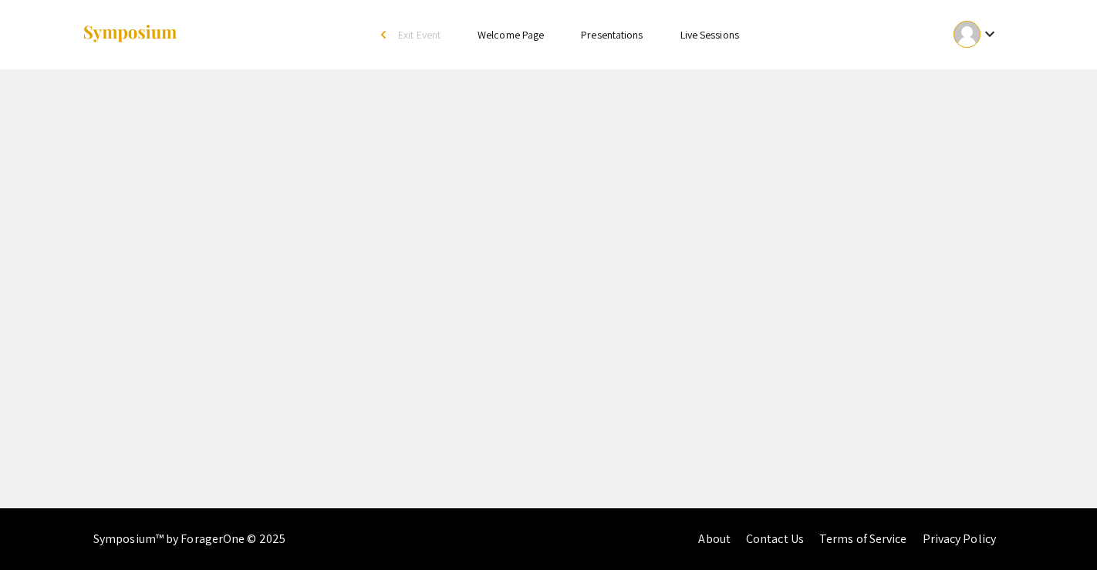
select select "custom"
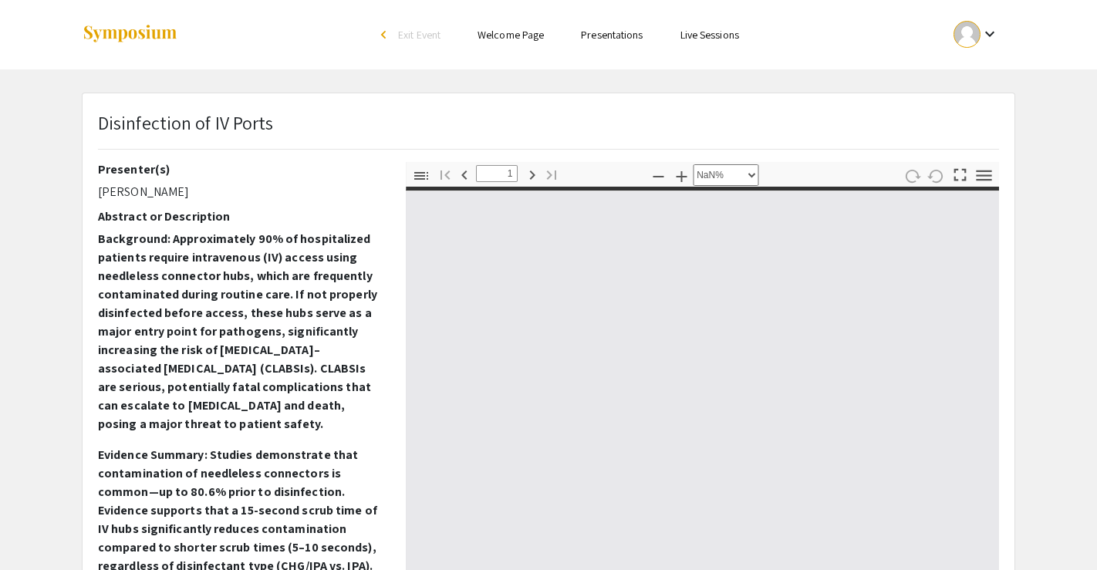
type input "0"
select select "custom"
type input "1"
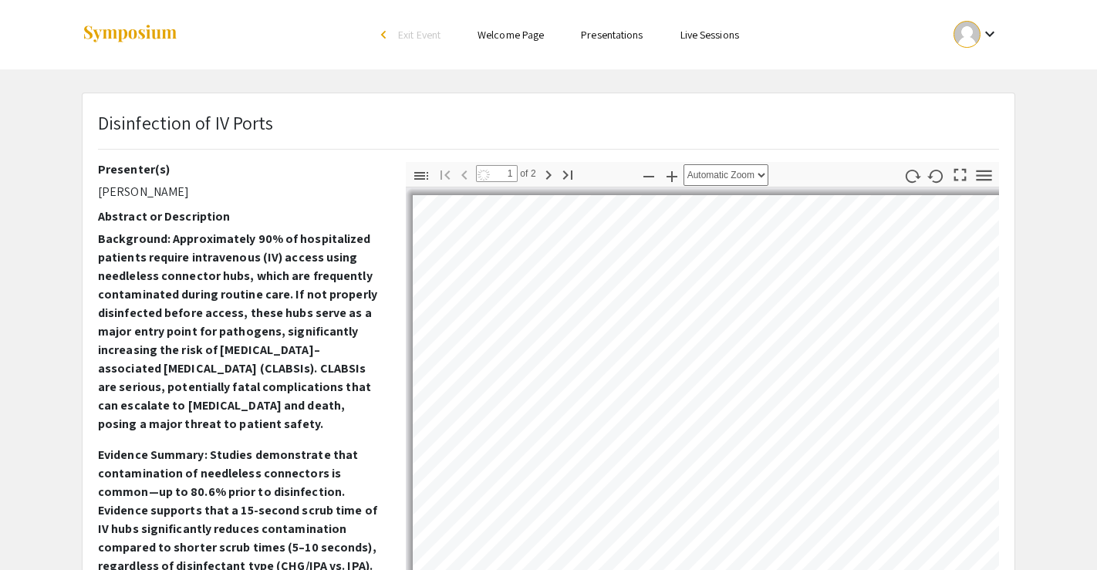
select select "auto"
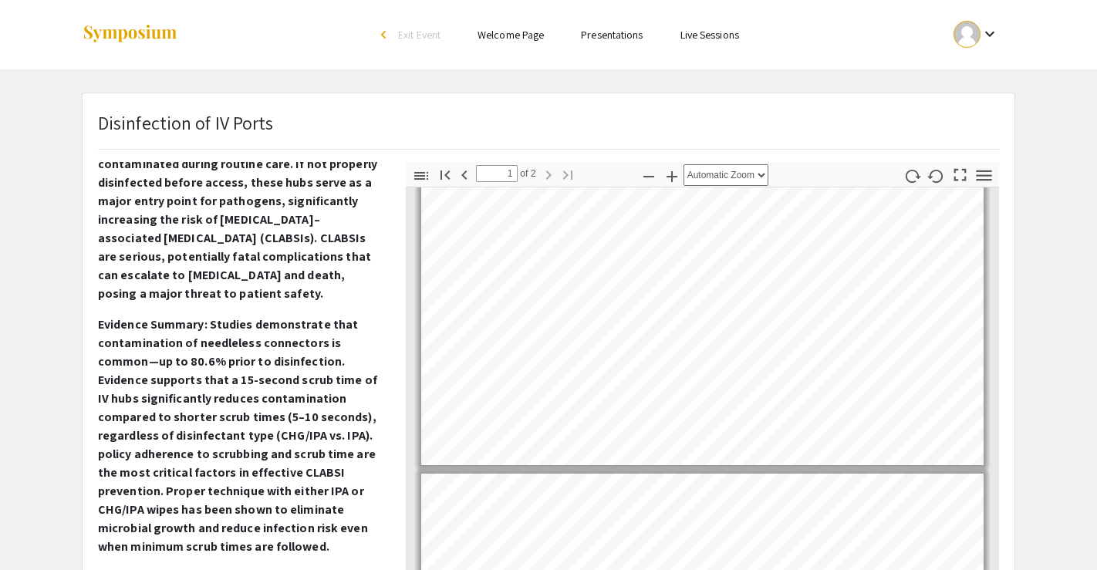
scroll to position [23, 0]
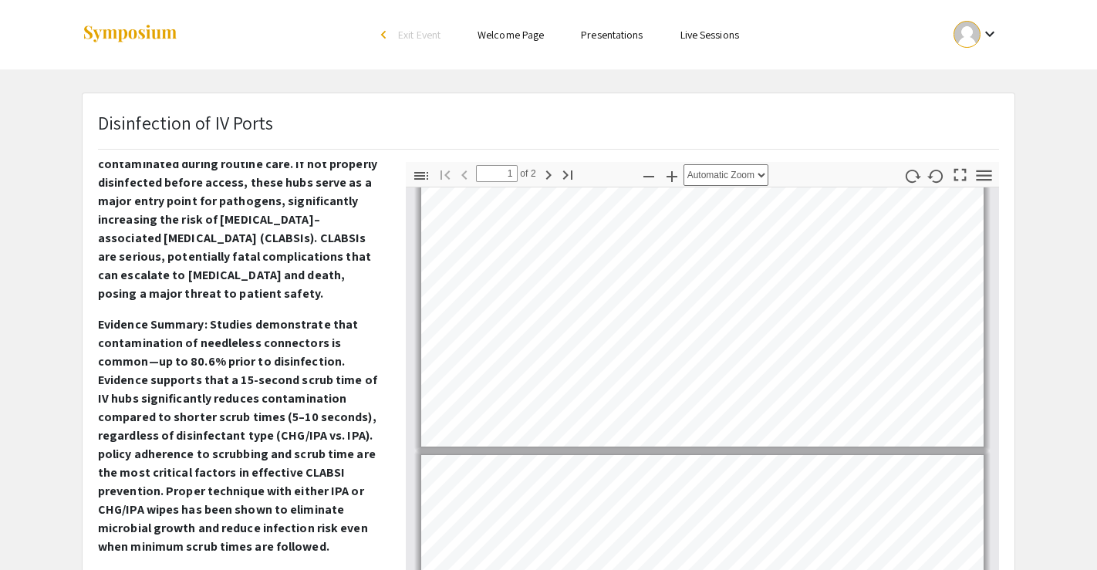
type input "2"
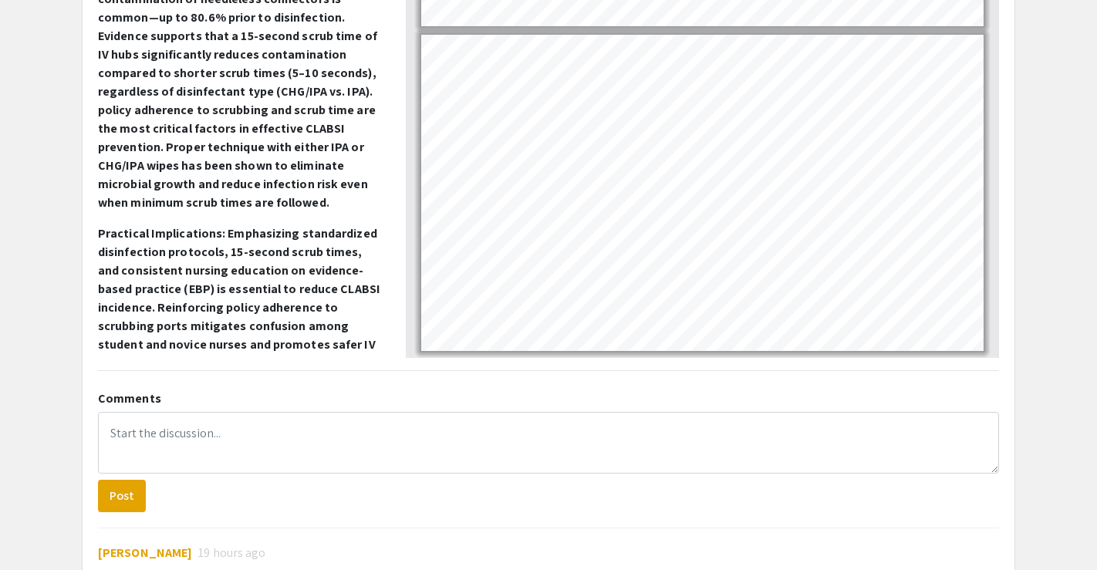
scroll to position [461, 0]
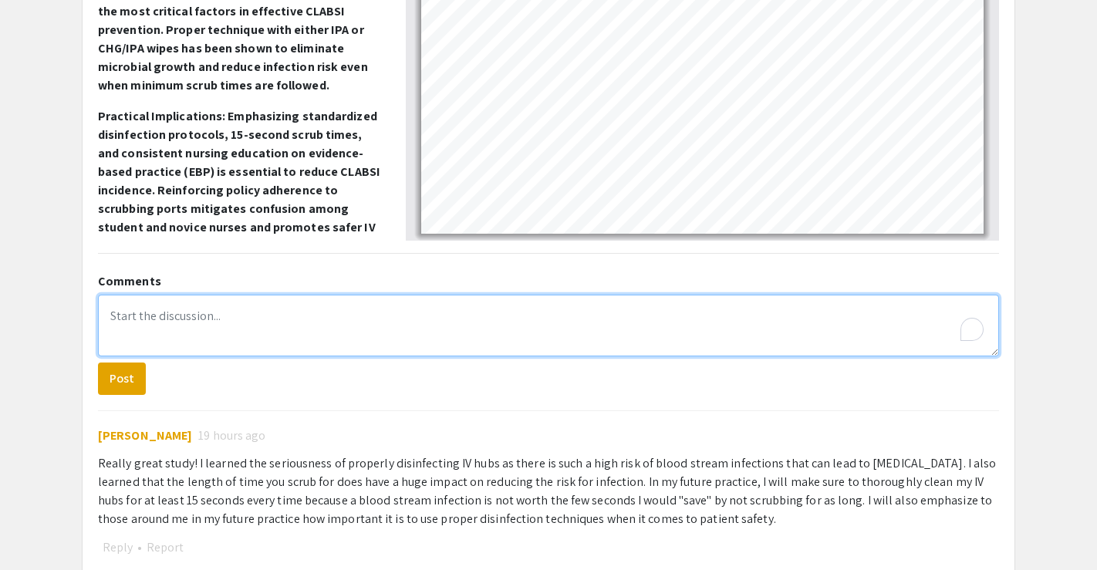
click at [513, 320] on textarea "To enrich screen reader interactions, please activate Accessibility in Grammarl…" at bounding box center [548, 326] width 901 height 62
drag, startPoint x: 404, startPoint y: 318, endPoint x: 272, endPoint y: 323, distance: 132.1
click at [272, 323] on textarea "This poster clearly demonstrated the purpose of th" at bounding box center [548, 326] width 901 height 62
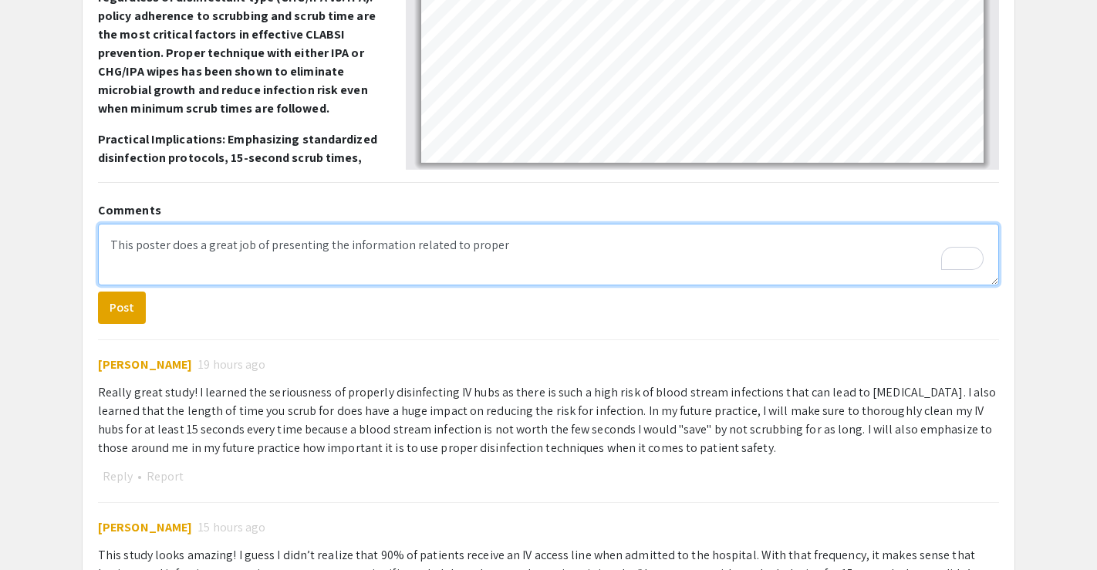
scroll to position [580, 0]
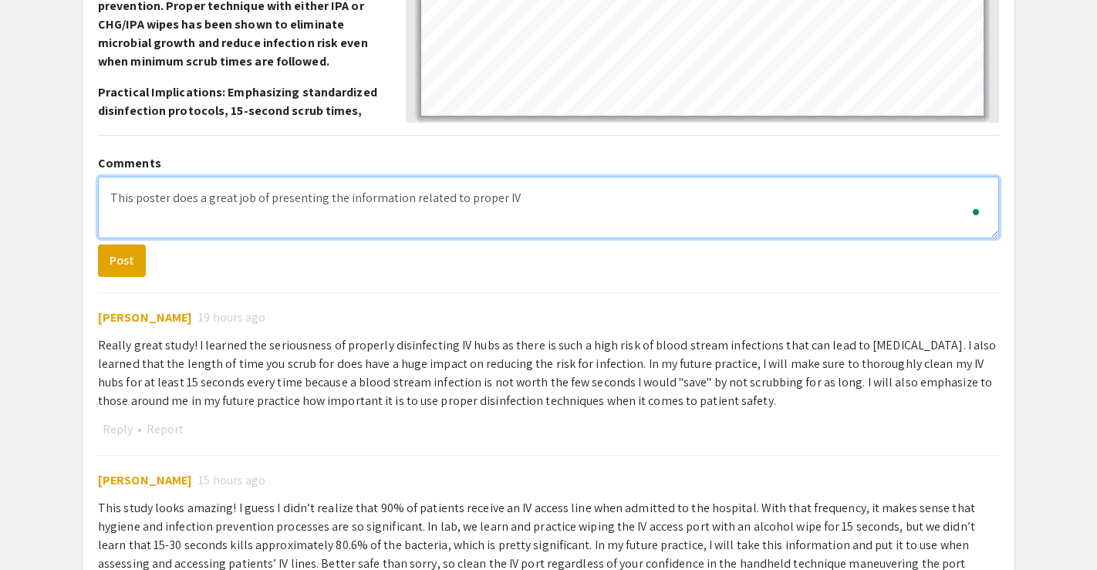
type textarea "This poster does a great job of presenting the information related to proper IV"
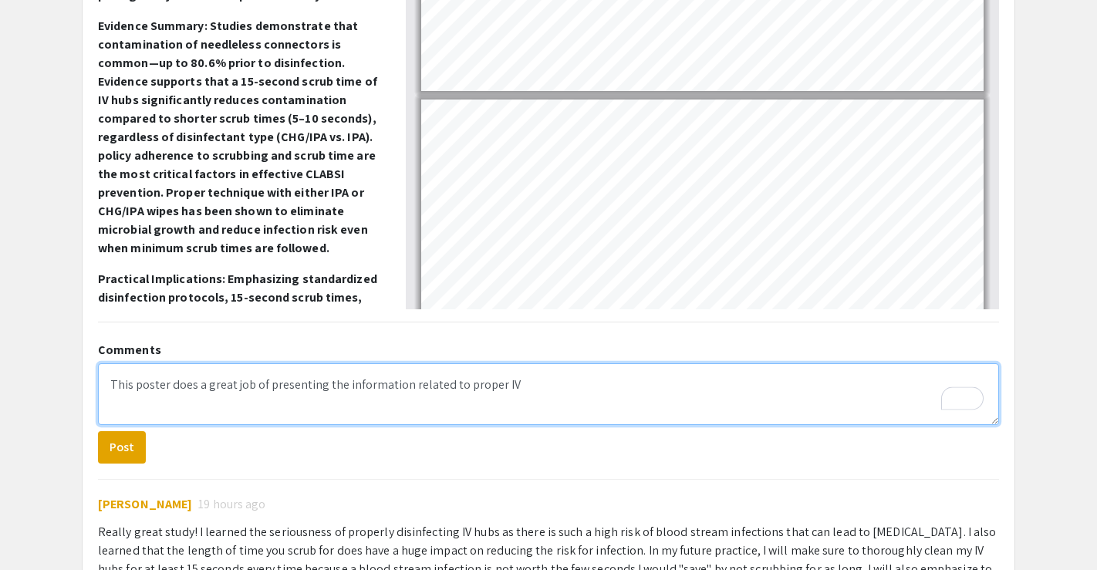
scroll to position [0, 0]
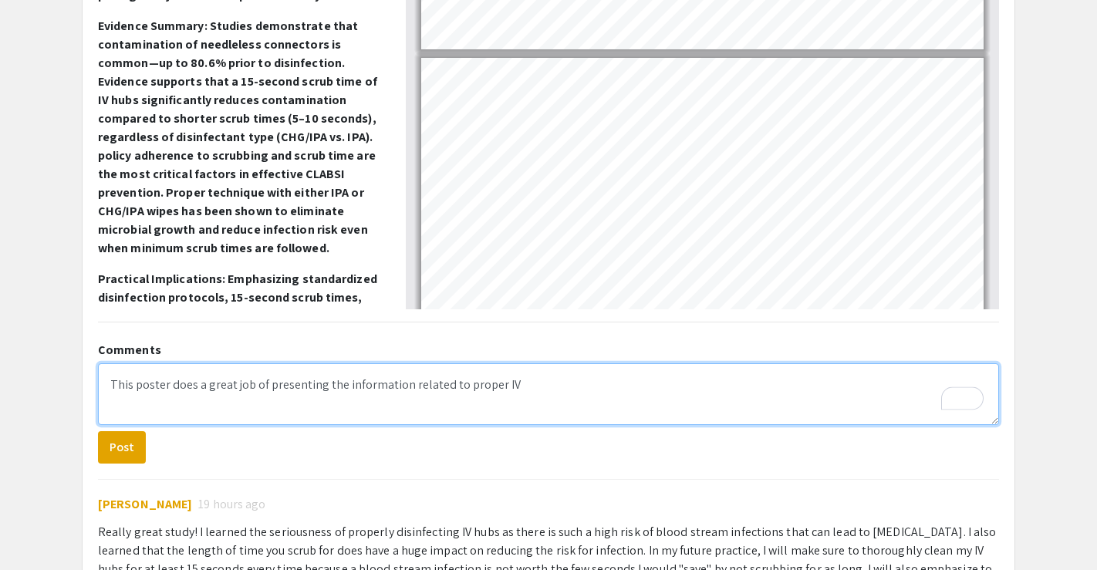
type input "2"
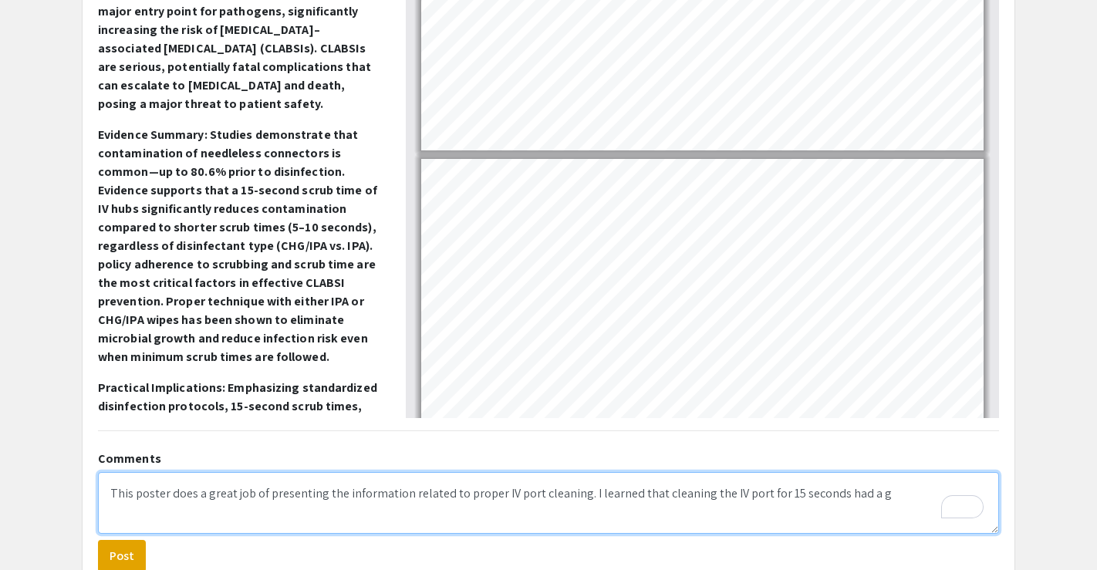
scroll to position [141, 0]
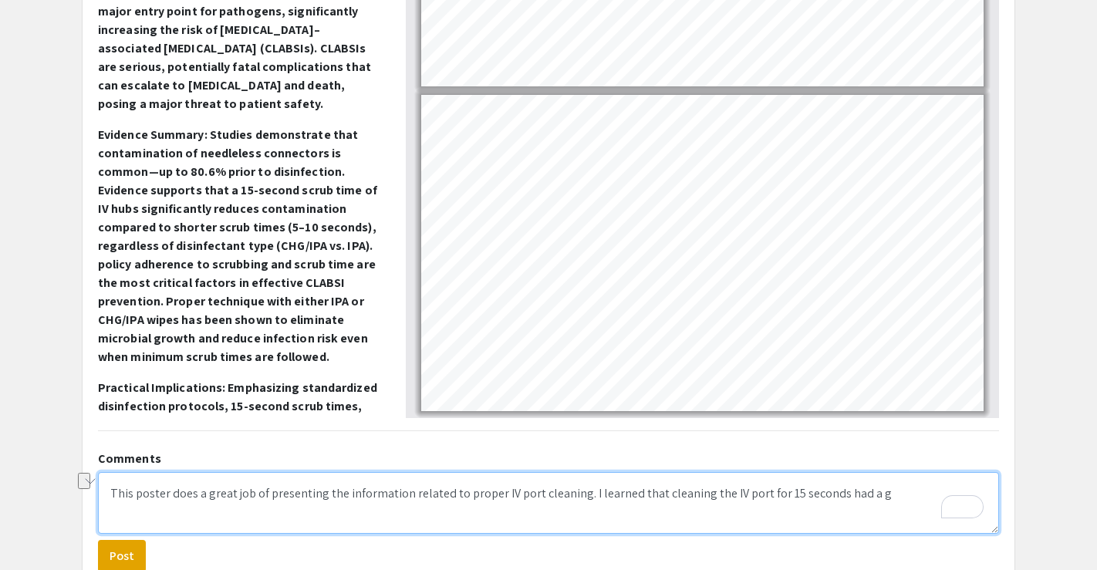
drag, startPoint x: 880, startPoint y: 507, endPoint x: 826, endPoint y: 489, distance: 56.9
click at [826, 489] on textarea "This poster does a great job of presenting the information related to proper IV…" at bounding box center [548, 503] width 901 height 62
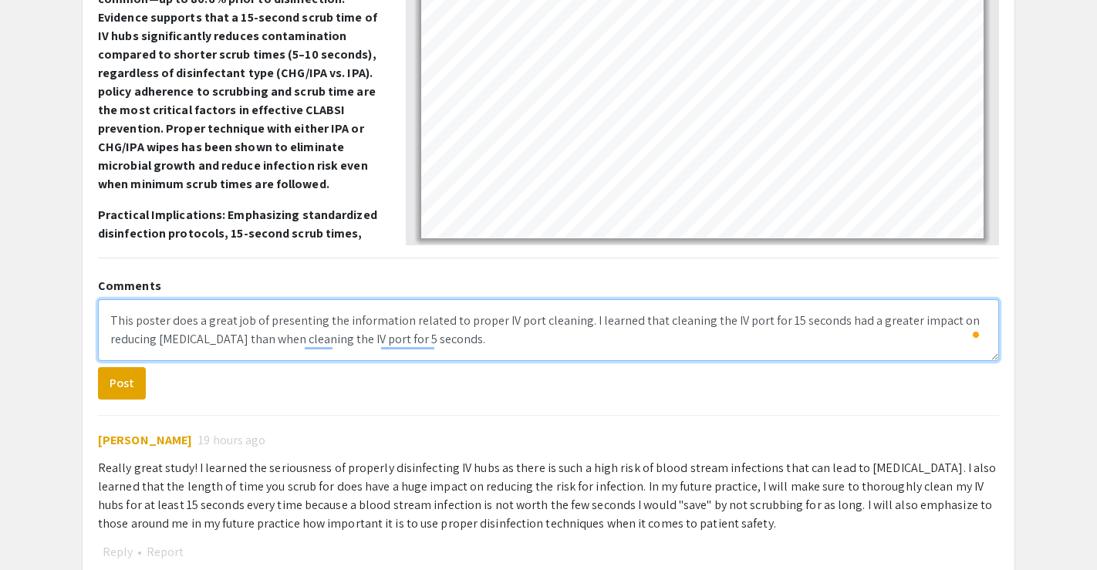
scroll to position [451, 0]
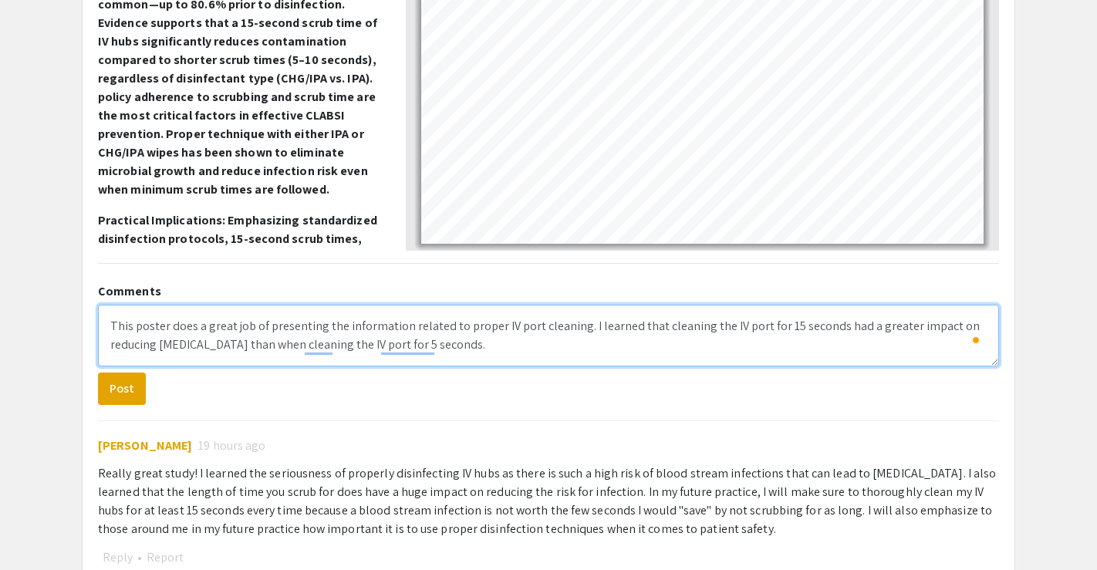
click at [522, 346] on textarea "This poster does a great job of presenting the information related to proper IV…" at bounding box center [548, 336] width 901 height 62
click at [700, 344] on textarea "This poster does a great job of presenting the information related to proper IV…" at bounding box center [548, 336] width 901 height 62
click at [559, 337] on textarea "This poster does a great job of presenting the information related to proper IV…" at bounding box center [548, 336] width 901 height 62
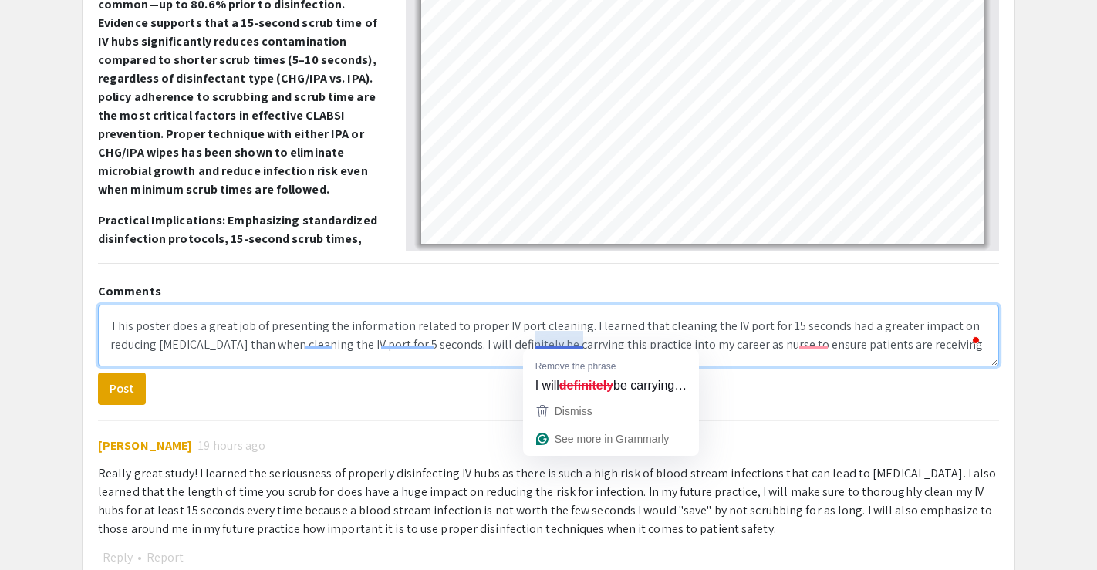
click at [749, 361] on textarea "This poster does a great job of presenting the information related to proper IV…" at bounding box center [548, 336] width 901 height 62
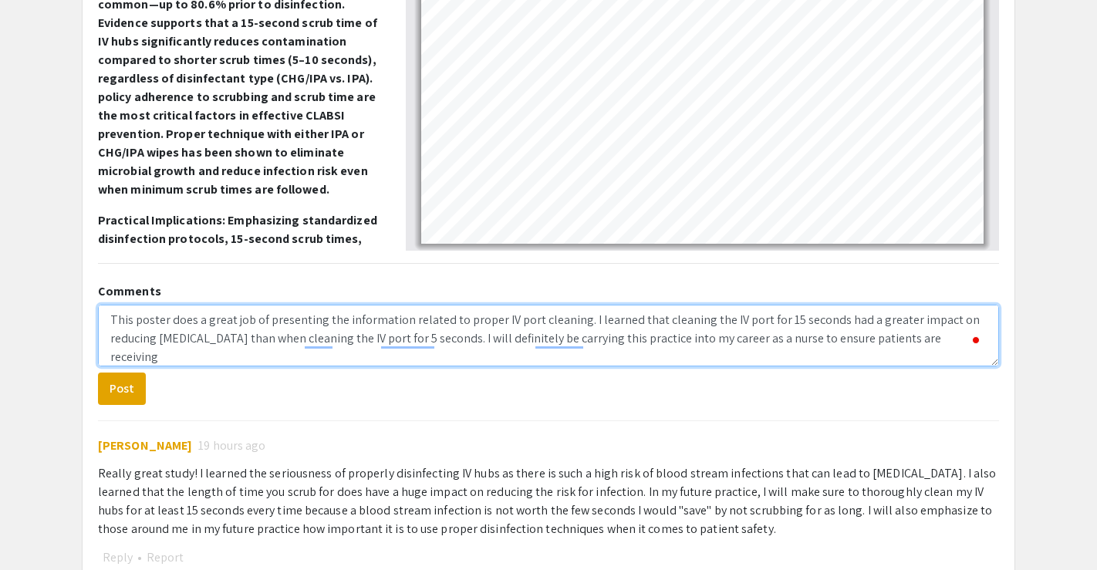
scroll to position [19, 0]
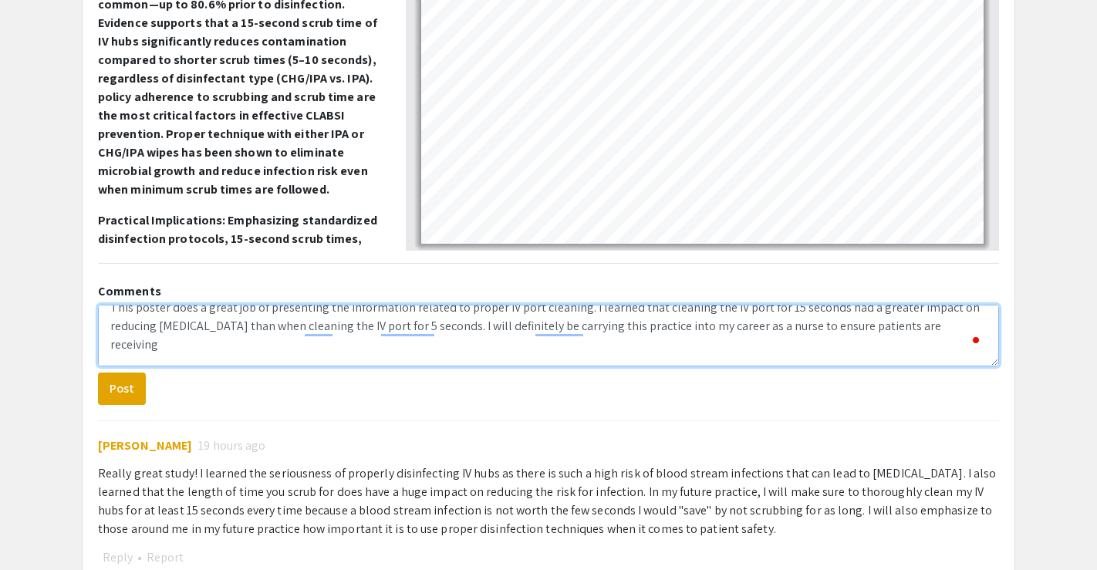
click at [194, 352] on textarea "This poster does a great job of presenting the information related to proper IV…" at bounding box center [548, 336] width 901 height 62
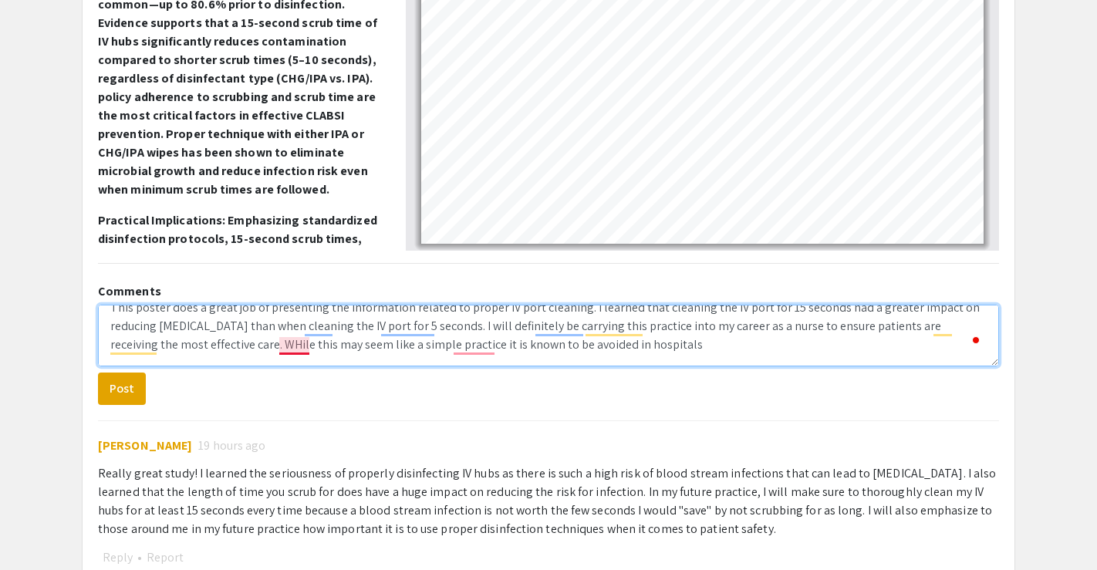
click at [282, 345] on textarea "This poster does a great job of presenting the information related to proper IV…" at bounding box center [548, 336] width 901 height 62
drag, startPoint x: 709, startPoint y: 341, endPoint x: 499, endPoint y: 354, distance: 210.3
click at [499, 354] on textarea "This poster does a great job of presenting the information related to proper IV…" at bounding box center [548, 336] width 901 height 62
click at [776, 352] on textarea "This poster does a great job of presenting the information related to proper IV…" at bounding box center [548, 336] width 901 height 62
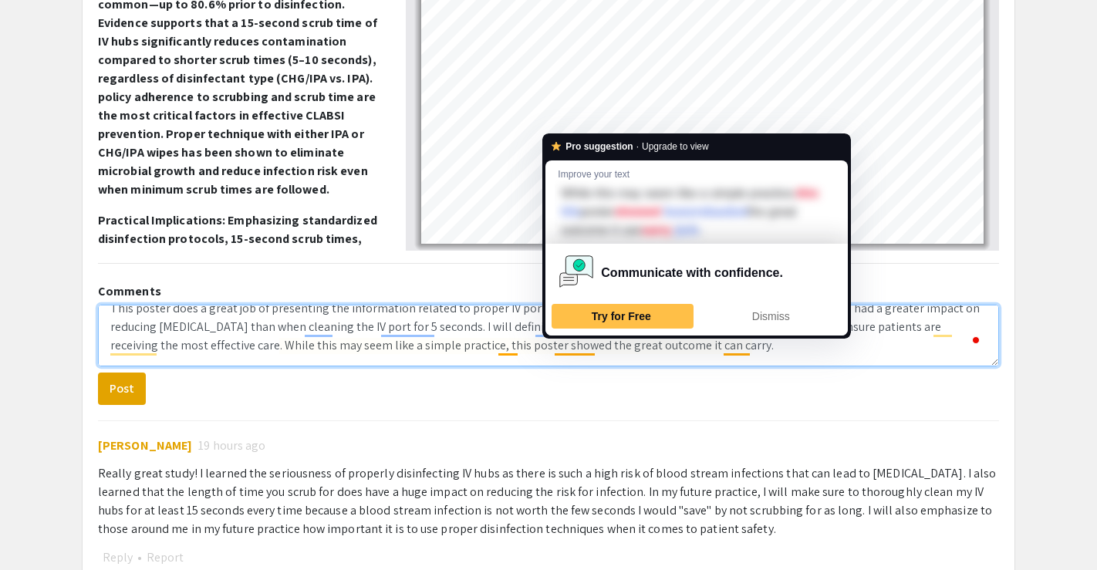
drag, startPoint x: 596, startPoint y: 351, endPoint x: 557, endPoint y: 352, distance: 38.6
click at [557, 352] on textarea "This poster does a great job of presenting the information related to proper IV…" at bounding box center [548, 336] width 901 height 62
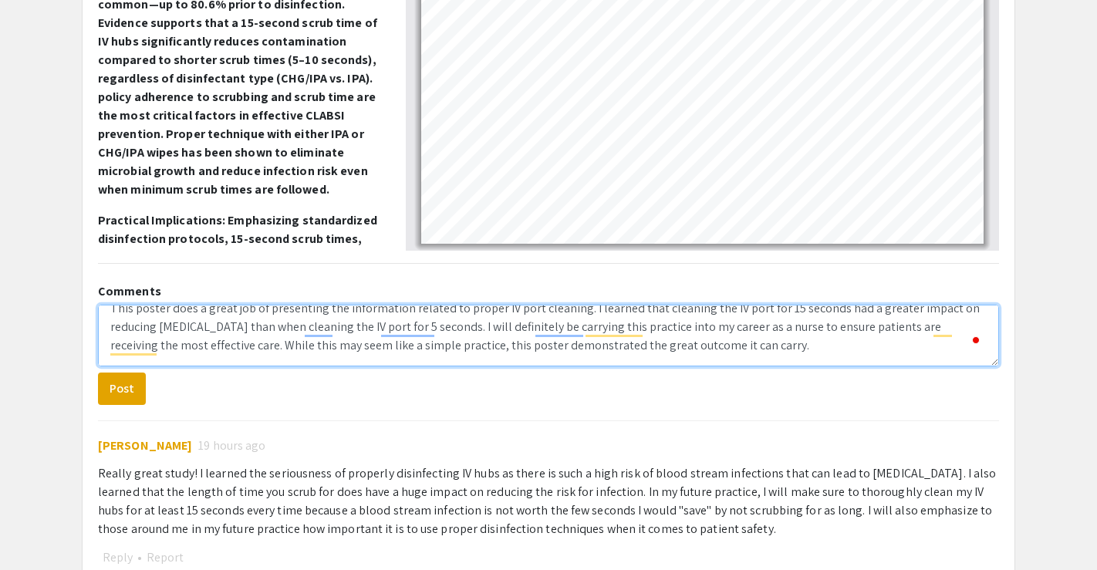
click at [848, 354] on textarea "This poster does a great job of presenting the information related to proper IV…" at bounding box center [548, 336] width 901 height 62
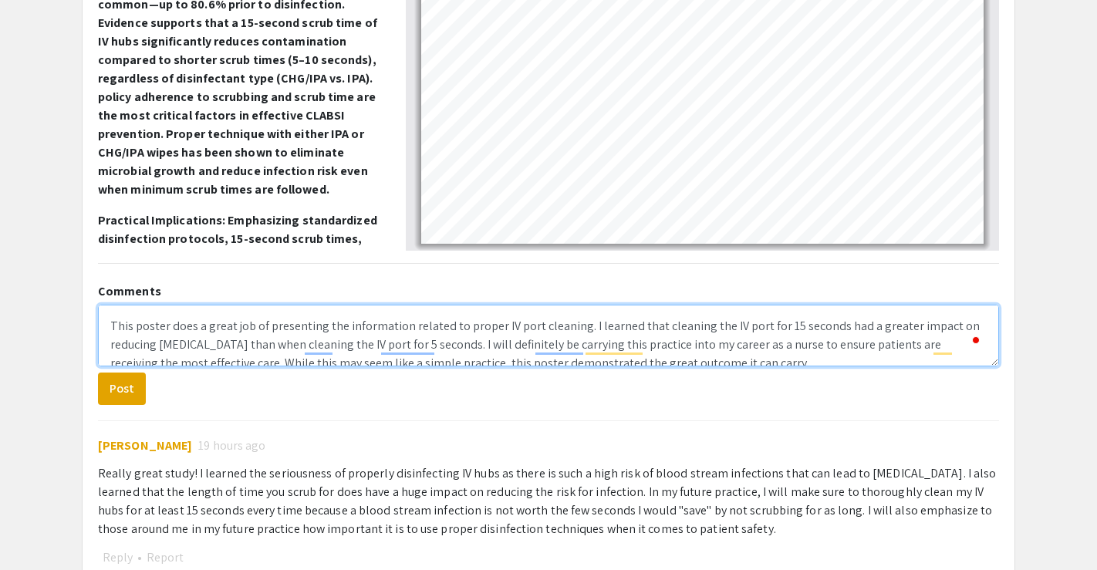
scroll to position [11, 0]
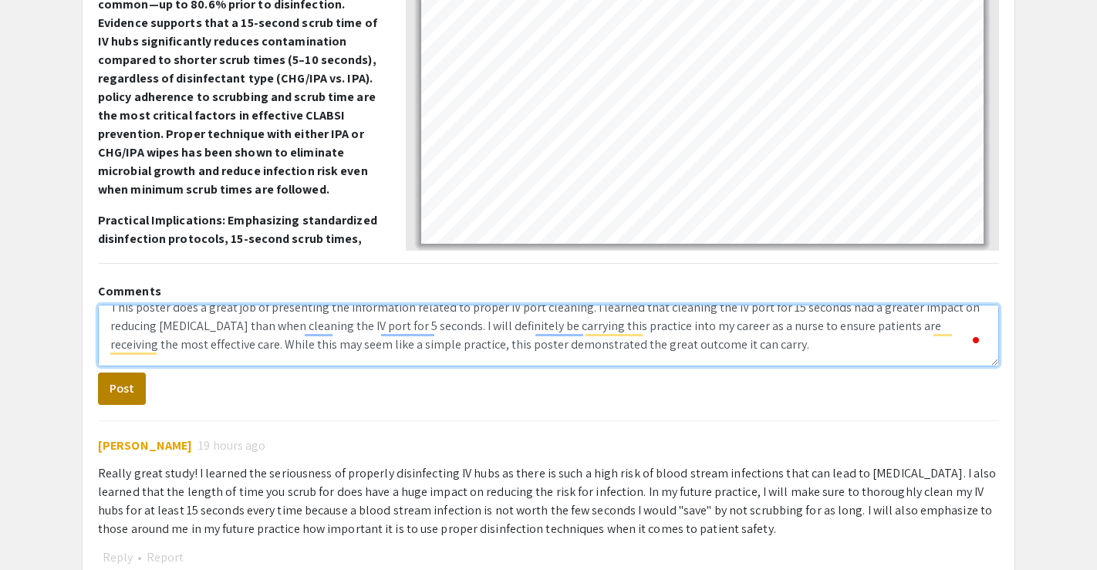
type textarea "This poster does a great job of presenting the information related to proper IV…"
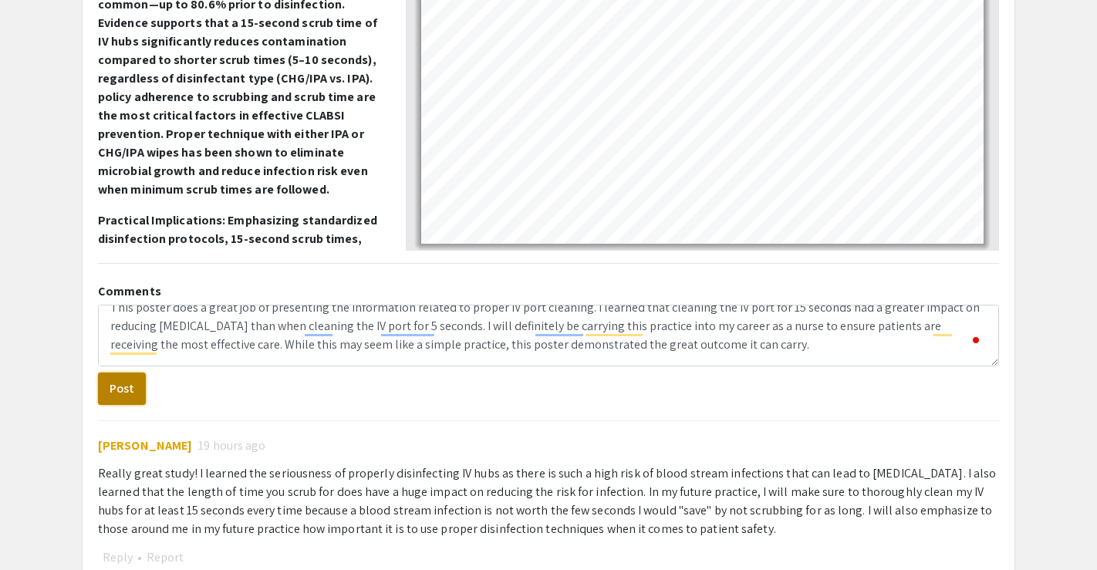
click at [126, 388] on button "Post" at bounding box center [122, 389] width 48 height 32
